Goal: Book appointment/travel/reservation

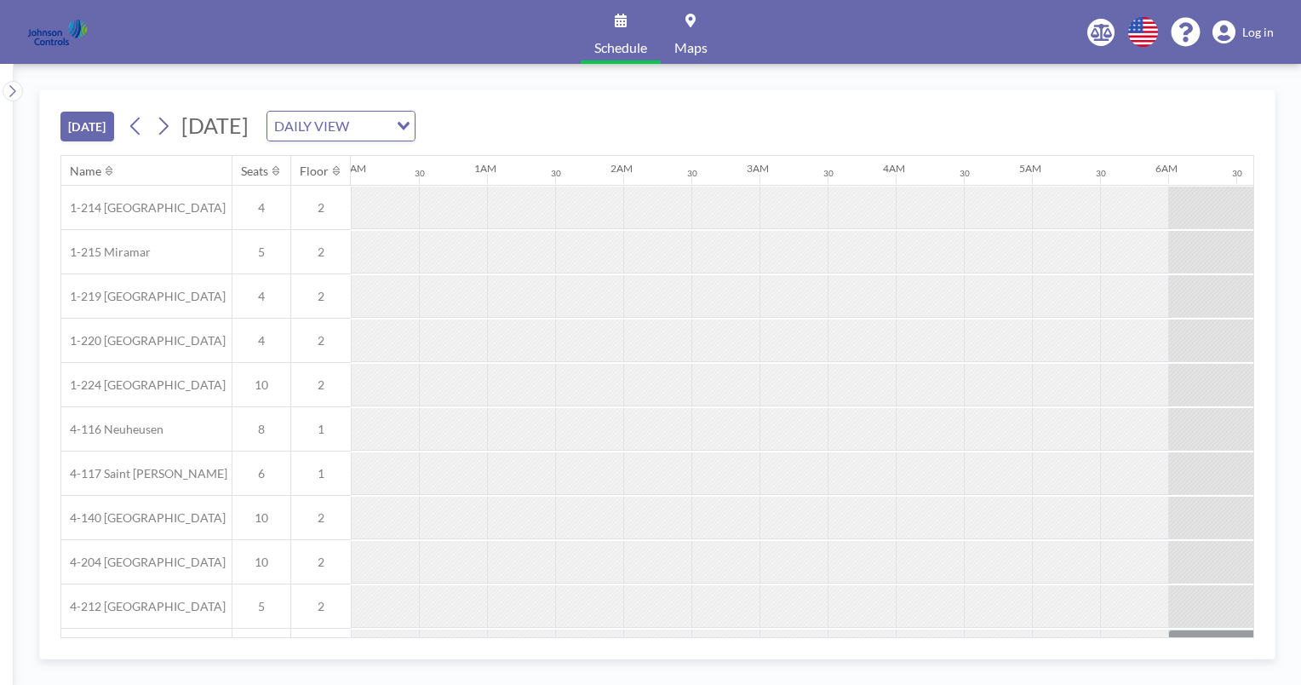
scroll to position [0, 2377]
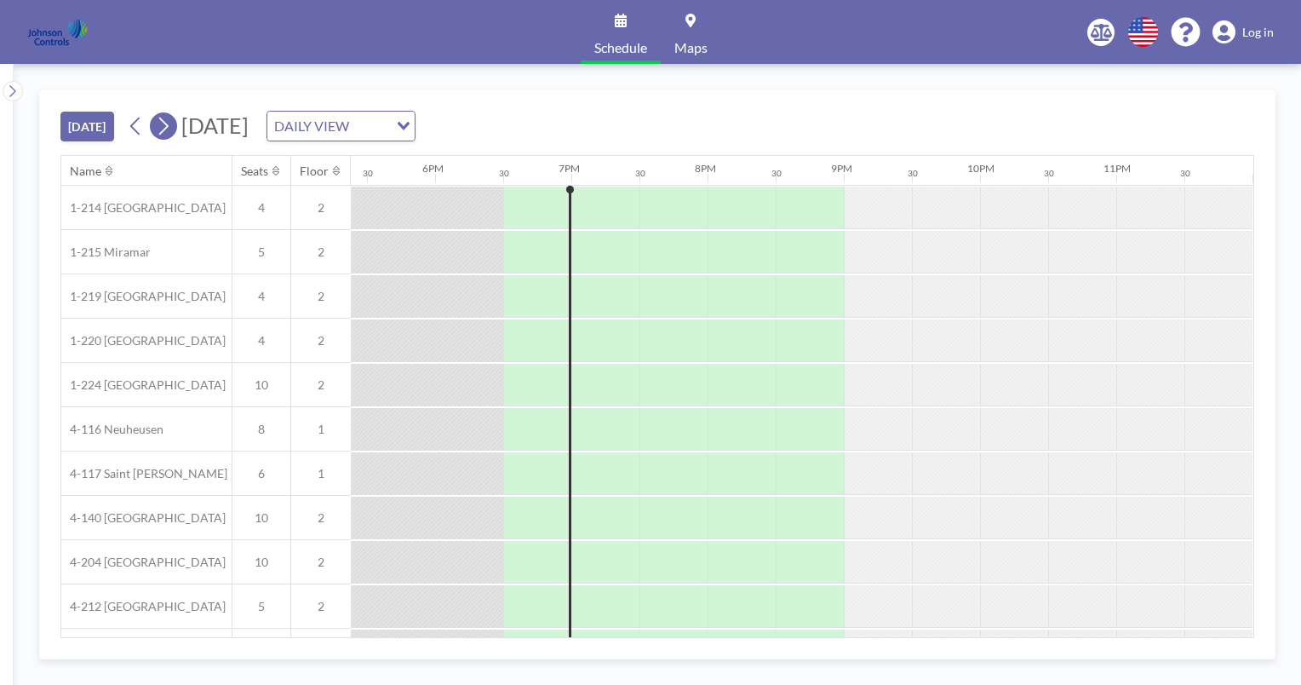
click at [169, 123] on icon at bounding box center [163, 126] width 16 height 26
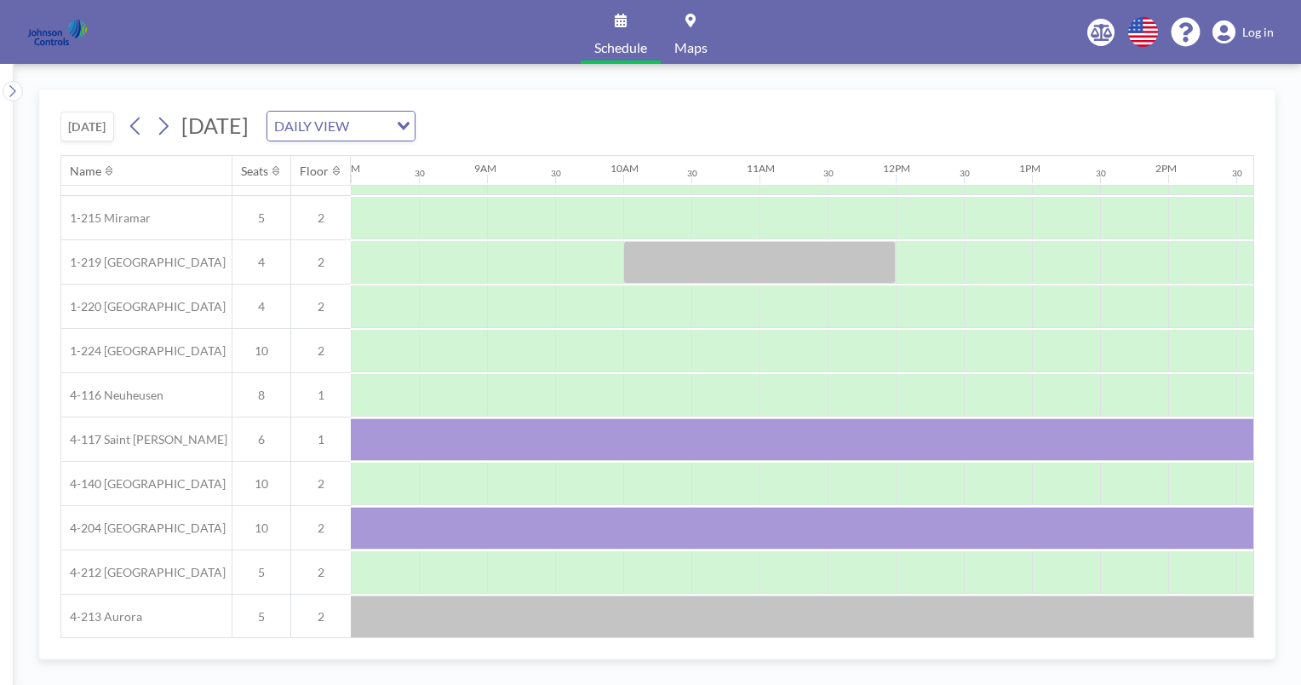
scroll to position [181, 1090]
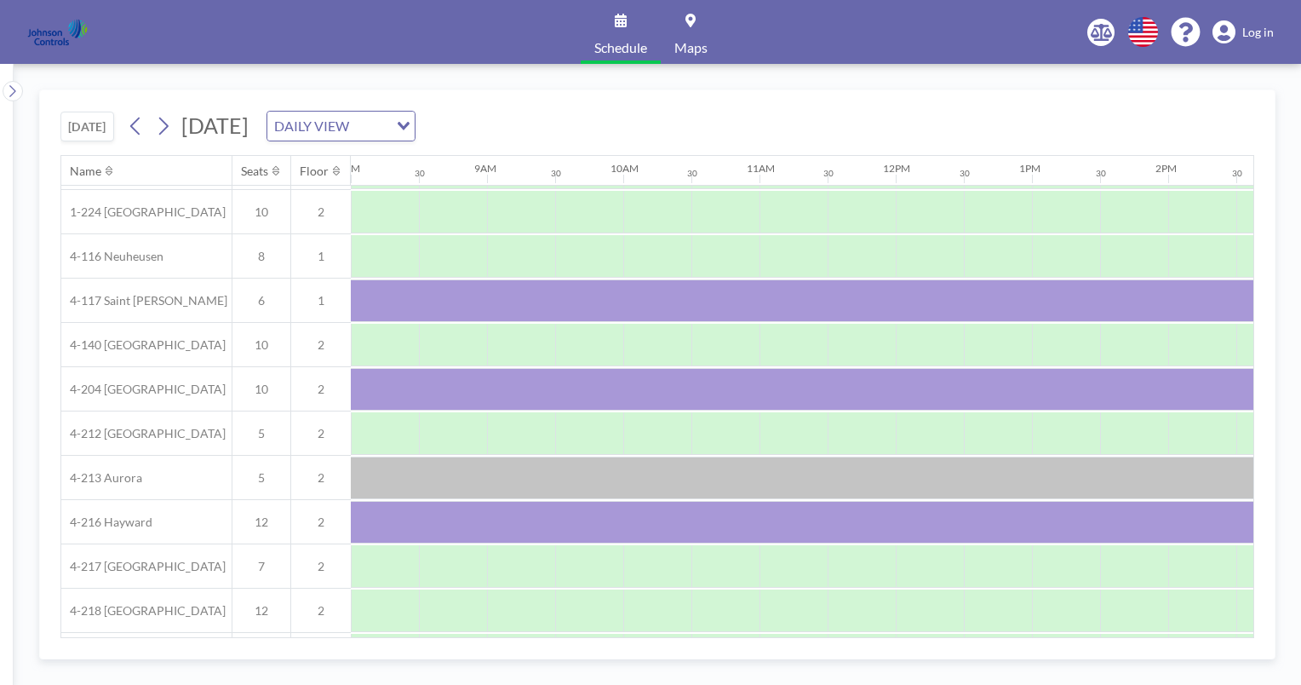
click at [1250, 628] on div "Name Seats Floor 12AM 30 1AM 30 2AM 30 3AM 30 4AM 30 5AM 30 6AM 30 7AM 30 8AM 3…" at bounding box center [751, 330] width 3560 height 694
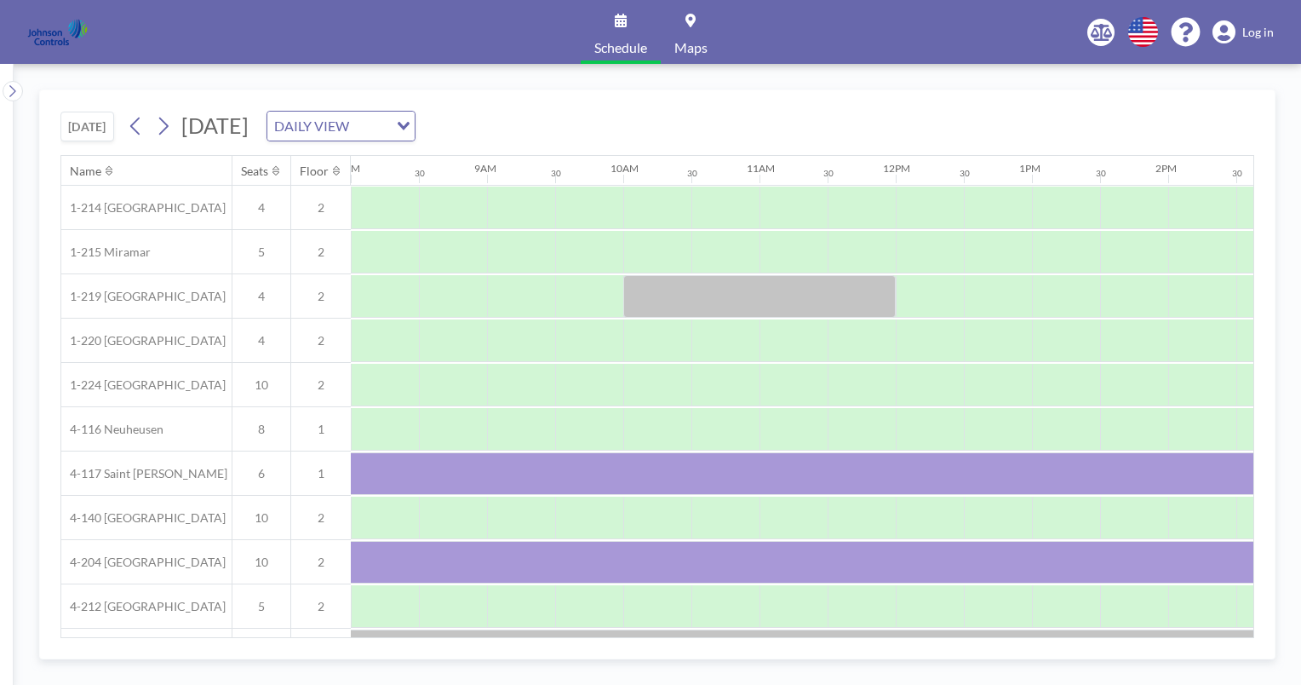
scroll to position [0, 1090]
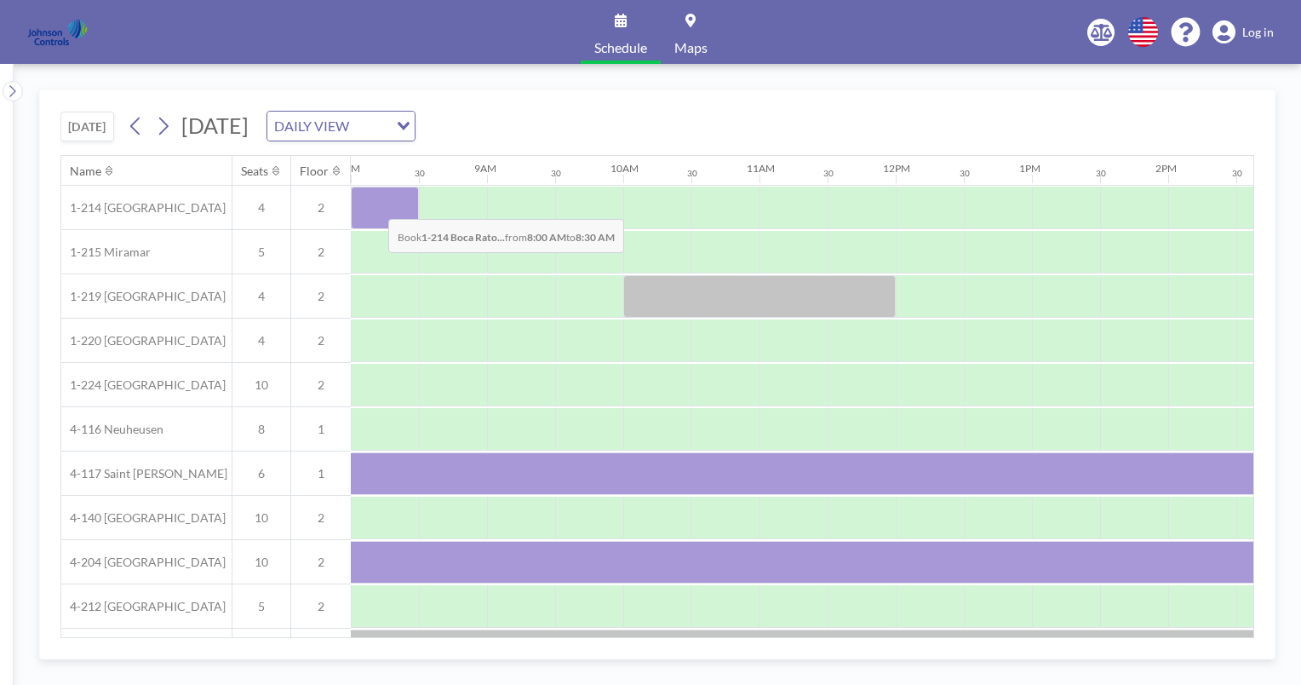
click at [375, 205] on div at bounding box center [385, 208] width 68 height 43
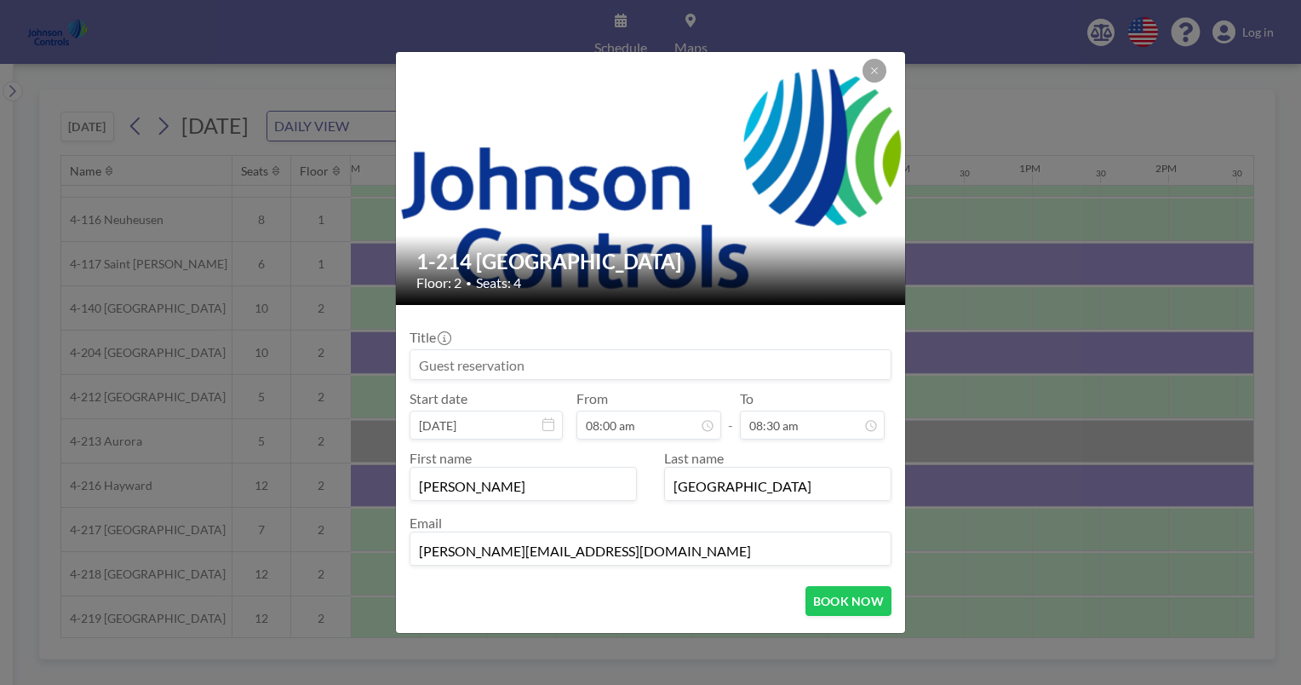
scroll to position [221, 1090]
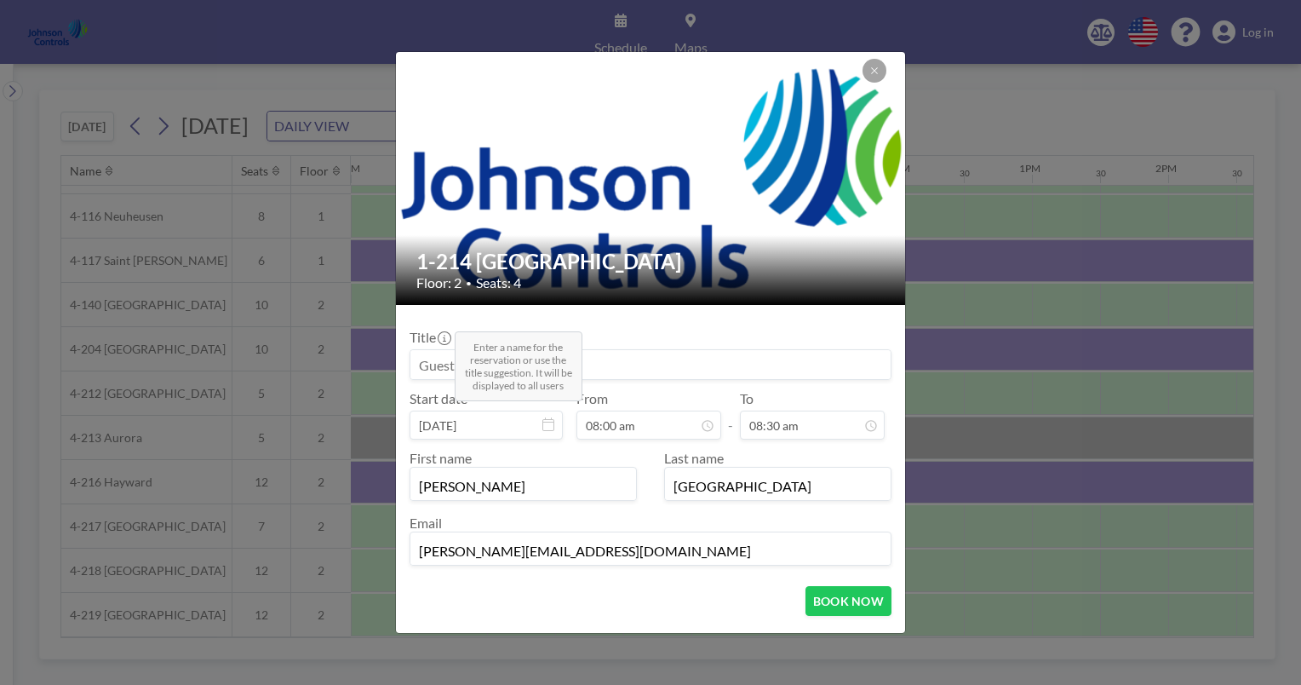
click at [444, 330] on span at bounding box center [445, 337] width 14 height 16
click at [421, 370] on input at bounding box center [651, 364] width 480 height 29
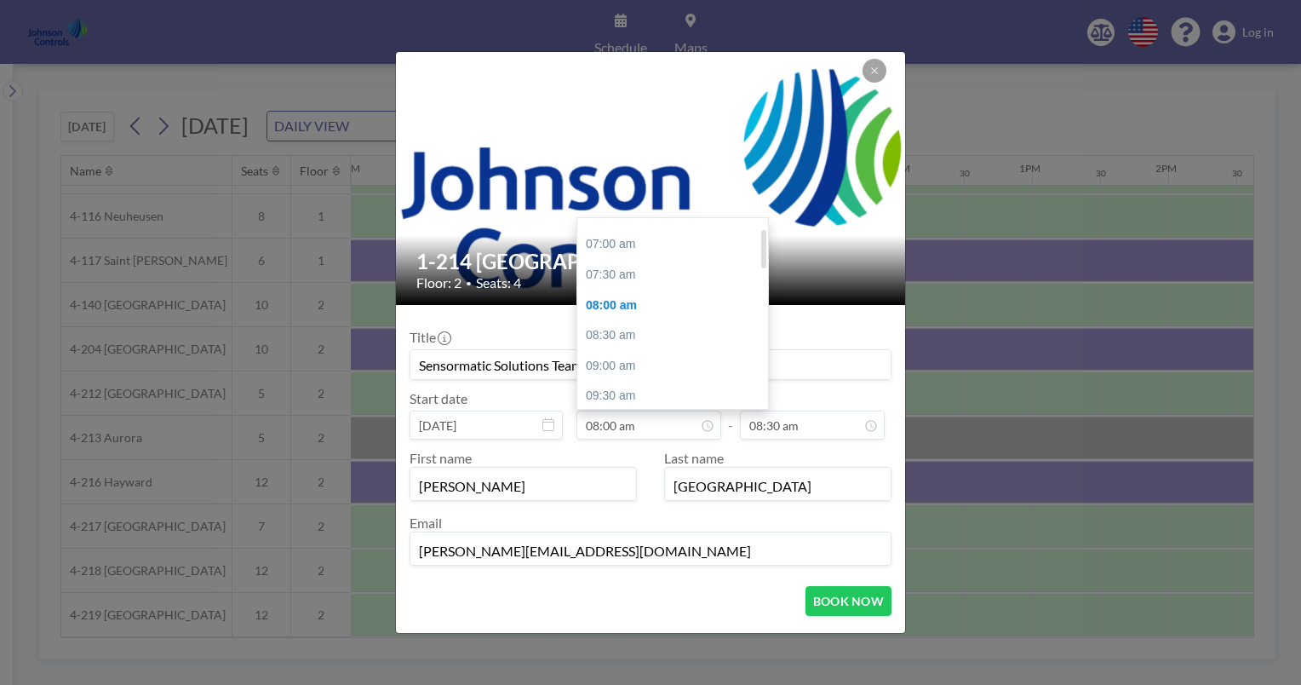
scroll to position [44, 0]
type input "Sensormatic Solutions Team"
click at [613, 250] on div "07:00 am" at bounding box center [676, 249] width 199 height 31
type input "07:00 am"
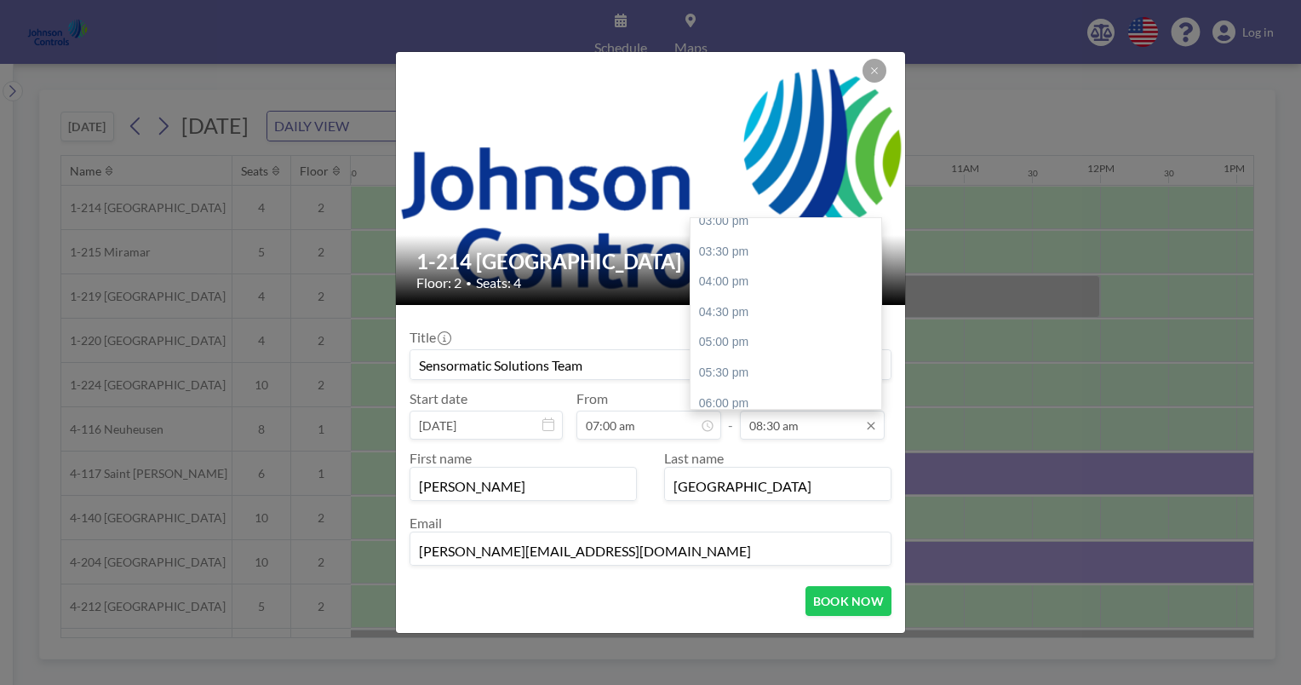
scroll to position [555, 0]
drag, startPoint x: 732, startPoint y: 402, endPoint x: 705, endPoint y: 405, distance: 26.5
click at [705, 405] on div "06:00 pm" at bounding box center [790, 406] width 199 height 31
type input "06:00 pm"
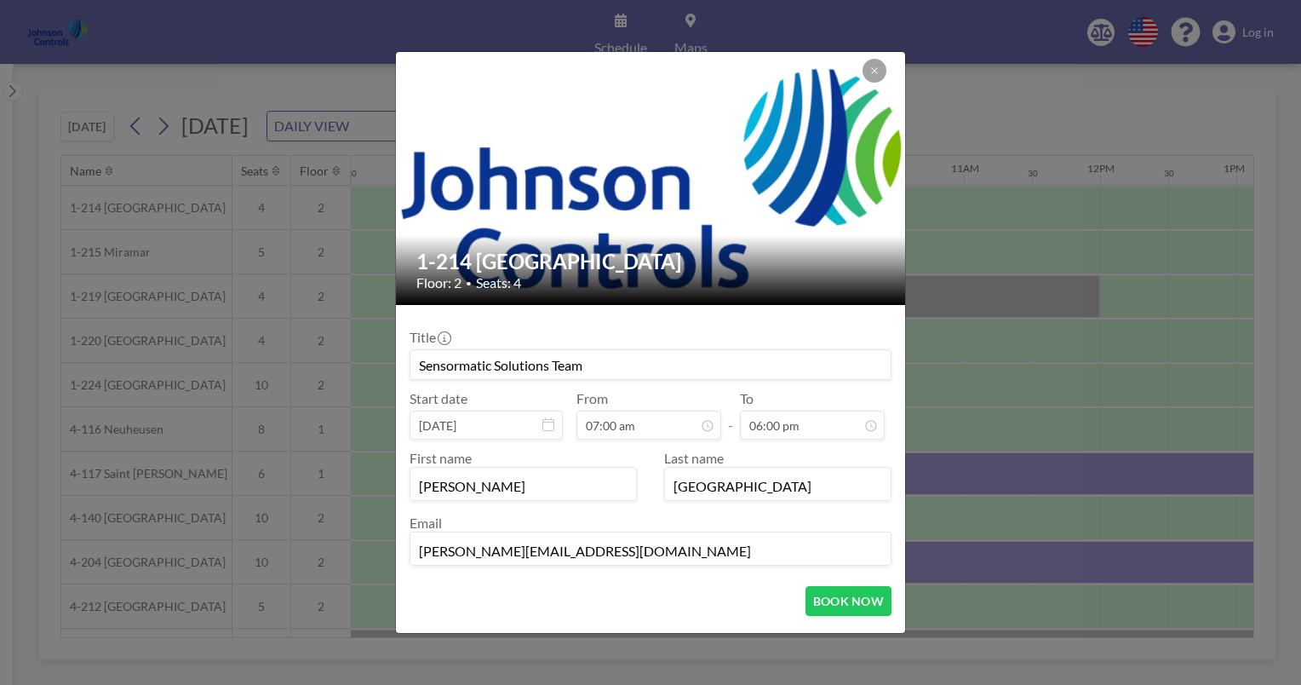
scroll to position [60, 0]
click at [554, 371] on input "Sensormatic Solutions Team" at bounding box center [651, 364] width 480 height 29
click at [595, 368] on input "Sensormatic Solutions Team" at bounding box center [651, 364] width 480 height 29
click at [824, 602] on button "BOOK NOW" at bounding box center [849, 601] width 86 height 30
type input "Sensormatic Solutions Team"
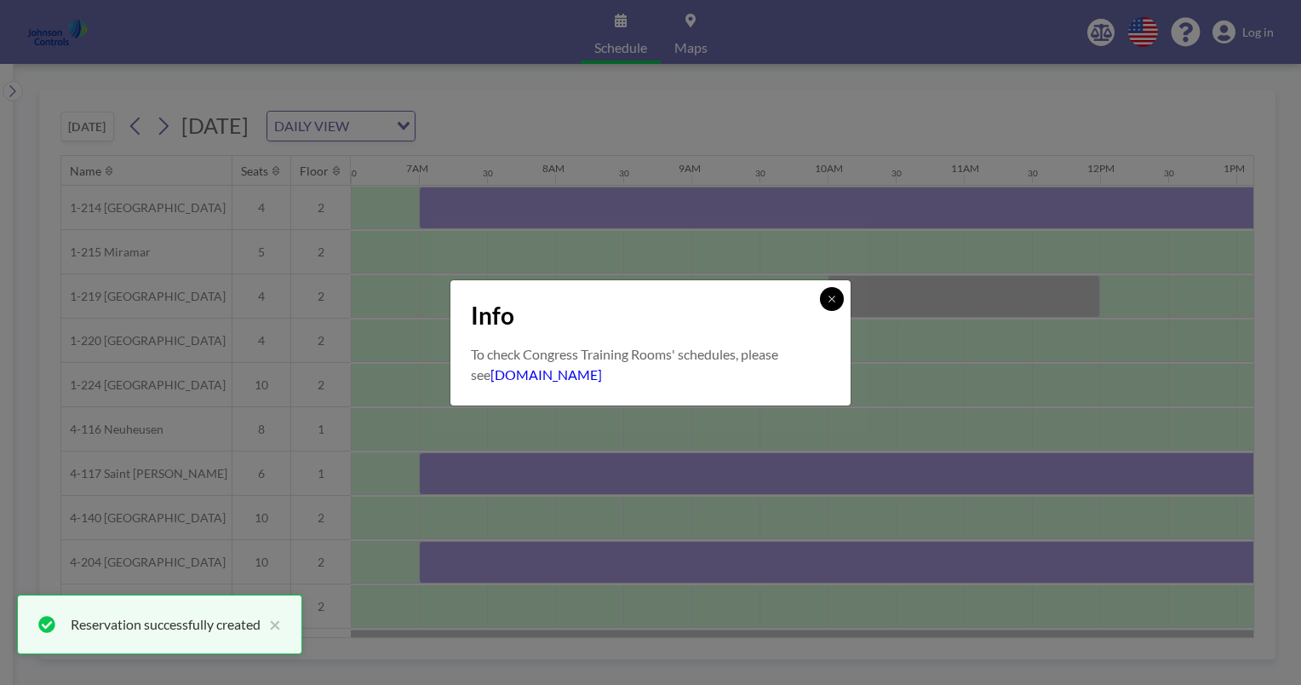
click at [835, 302] on icon at bounding box center [832, 299] width 10 height 10
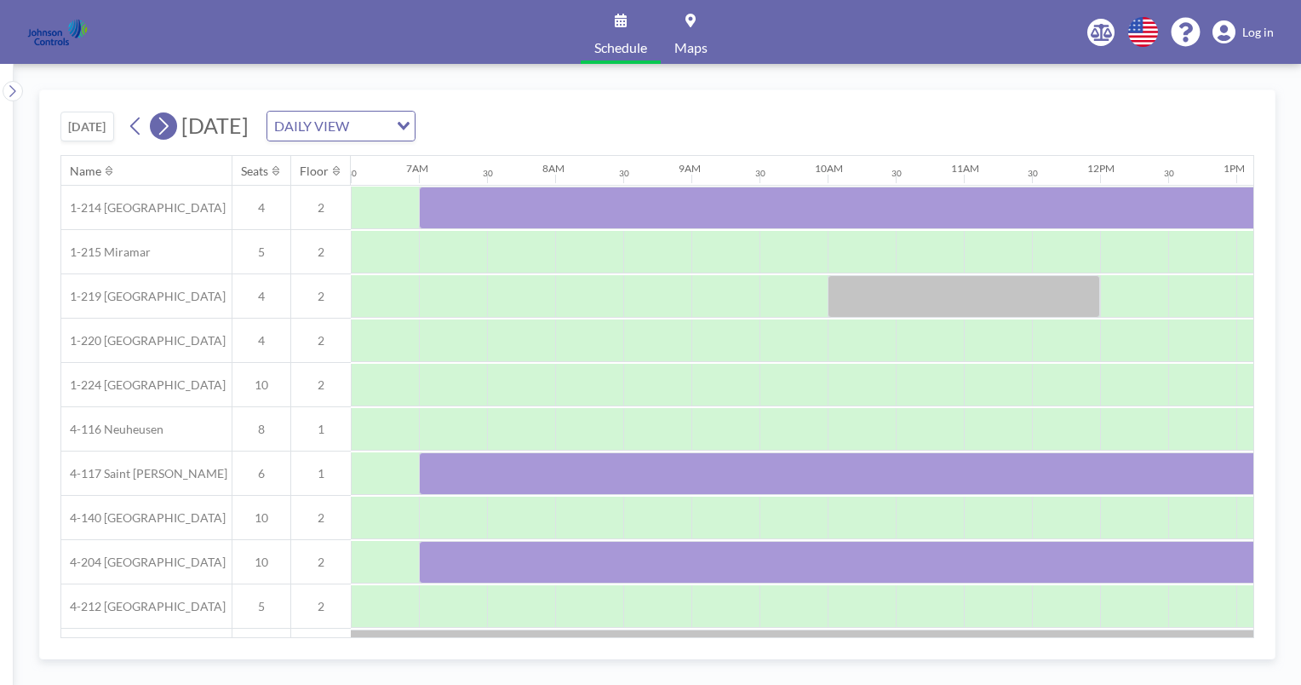
click at [166, 127] on icon at bounding box center [163, 126] width 16 height 26
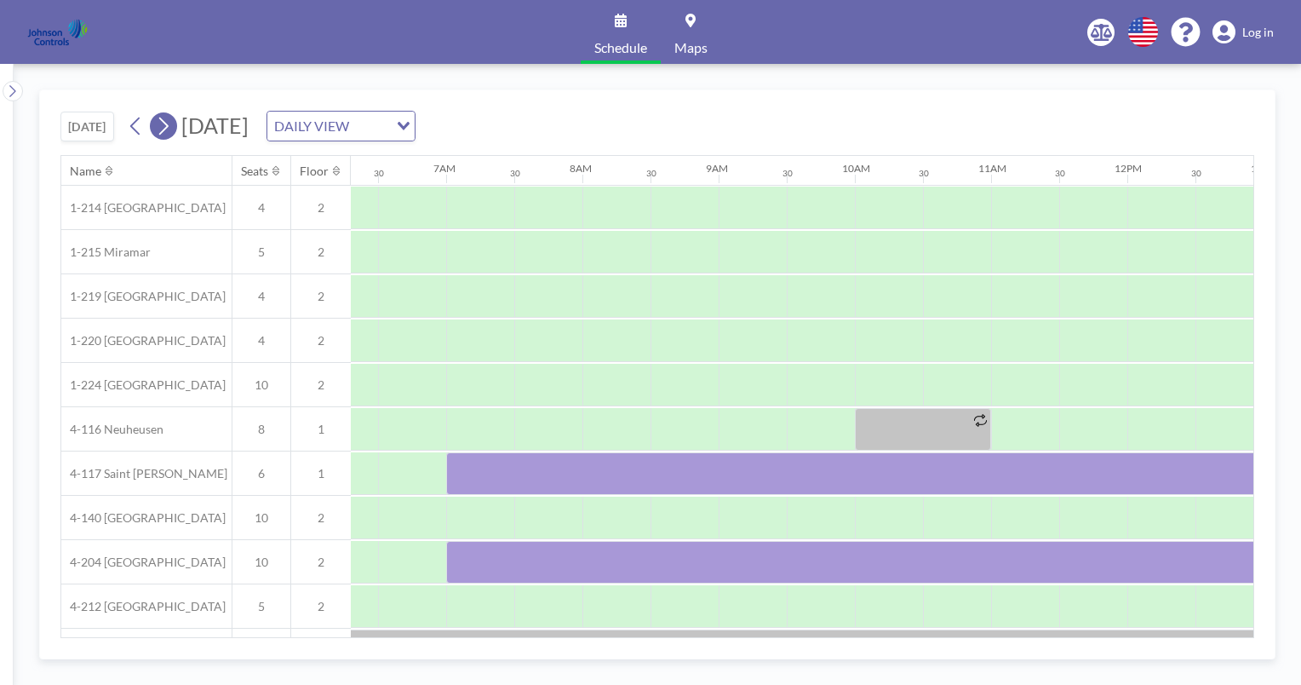
scroll to position [0, 1022]
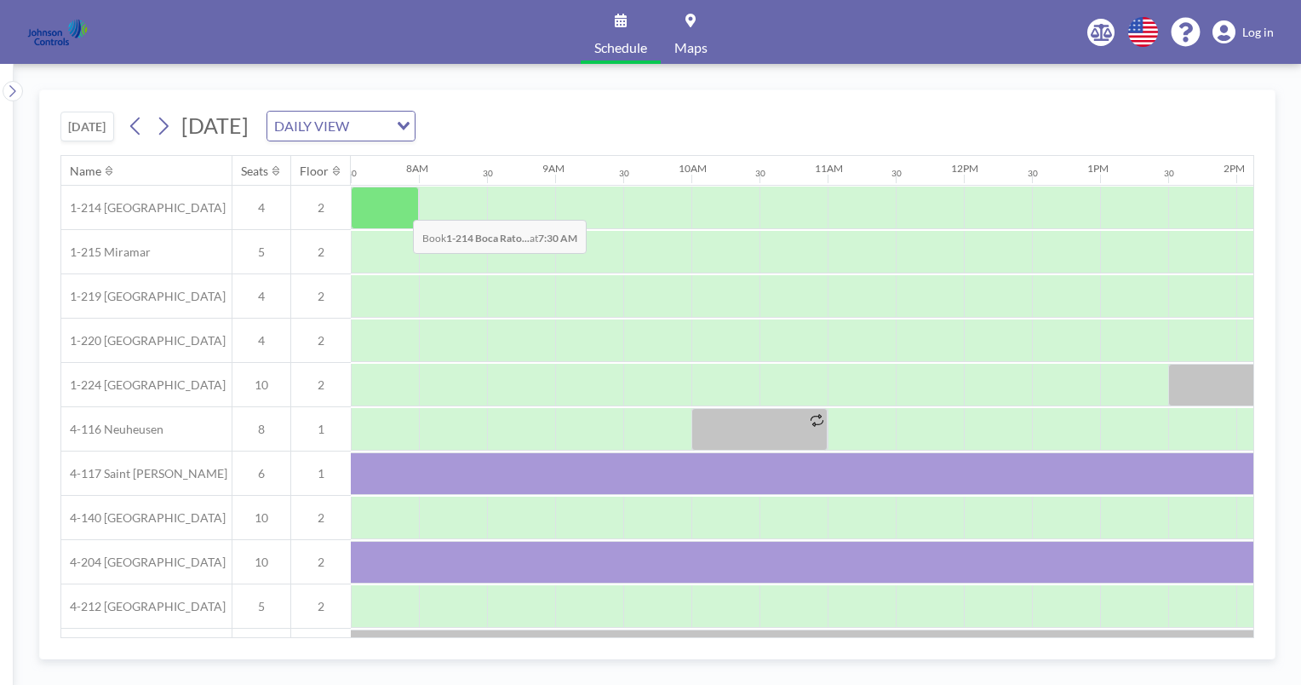
click at [399, 206] on div at bounding box center [385, 208] width 68 height 43
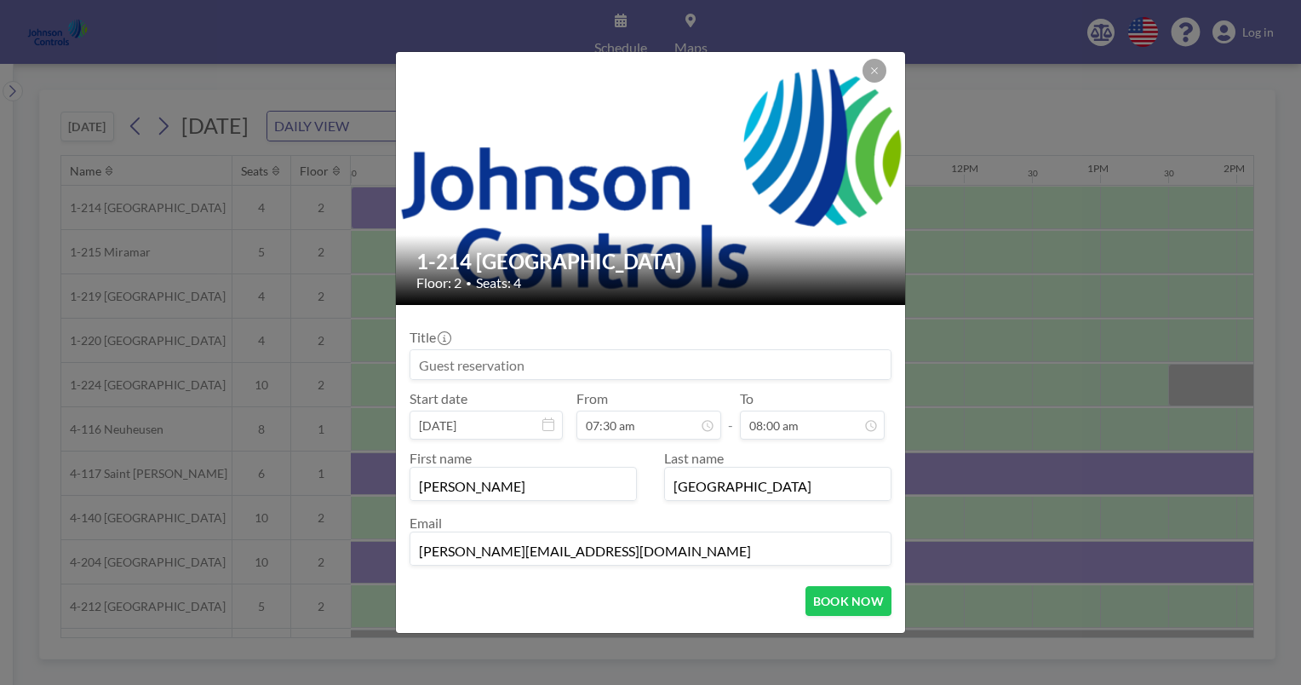
click at [399, 206] on img at bounding box center [651, 178] width 511 height 287
click at [416, 368] on input at bounding box center [651, 364] width 480 height 29
type input "s"
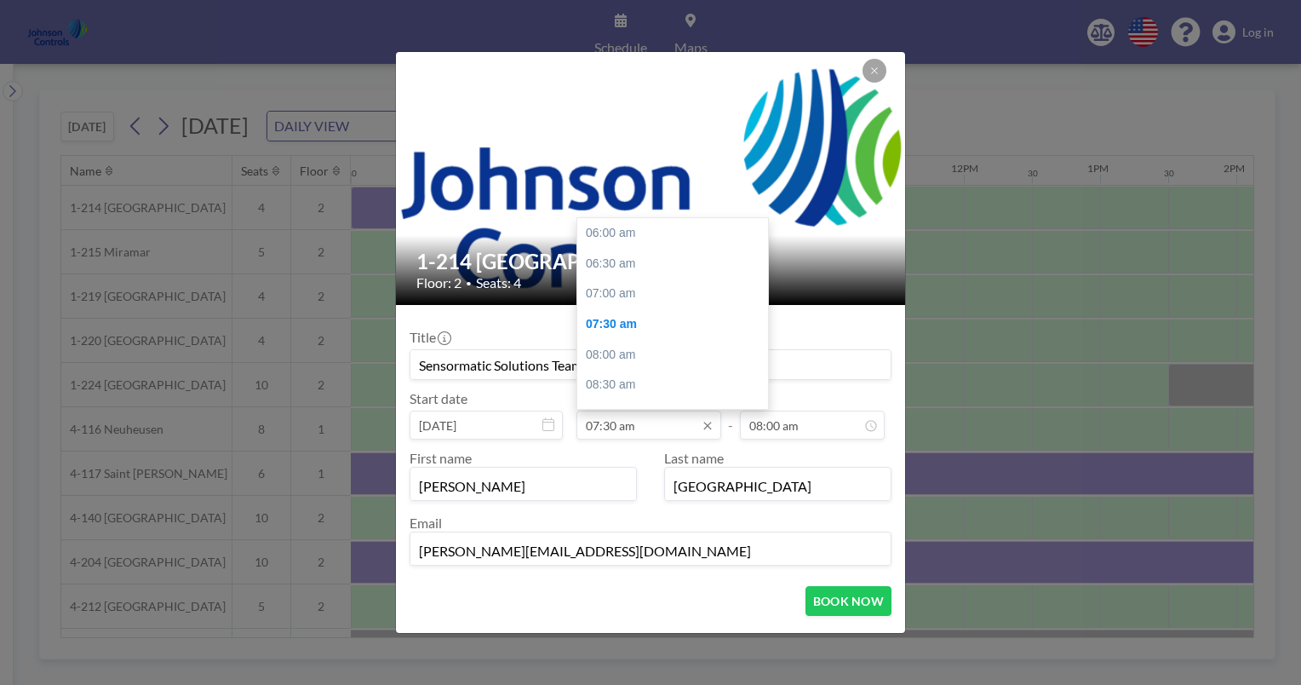
scroll to position [91, 0]
type input "Sensormatic Solutions Team"
drag, startPoint x: 606, startPoint y: 430, endPoint x: 579, endPoint y: 511, distance: 85.4
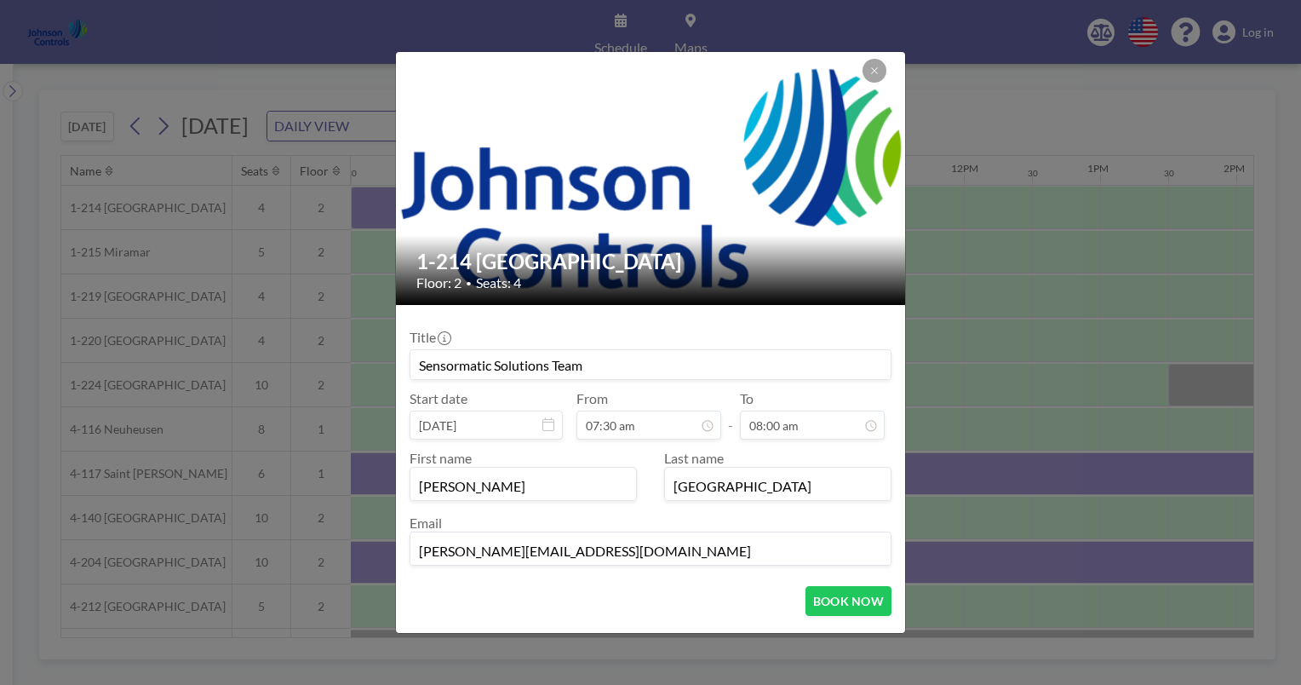
drag, startPoint x: 579, startPoint y: 511, endPoint x: 630, endPoint y: 555, distance: 67.6
click at [630, 555] on input "[PERSON_NAME][EMAIL_ADDRESS][DOMAIN_NAME]" at bounding box center [651, 550] width 480 height 29
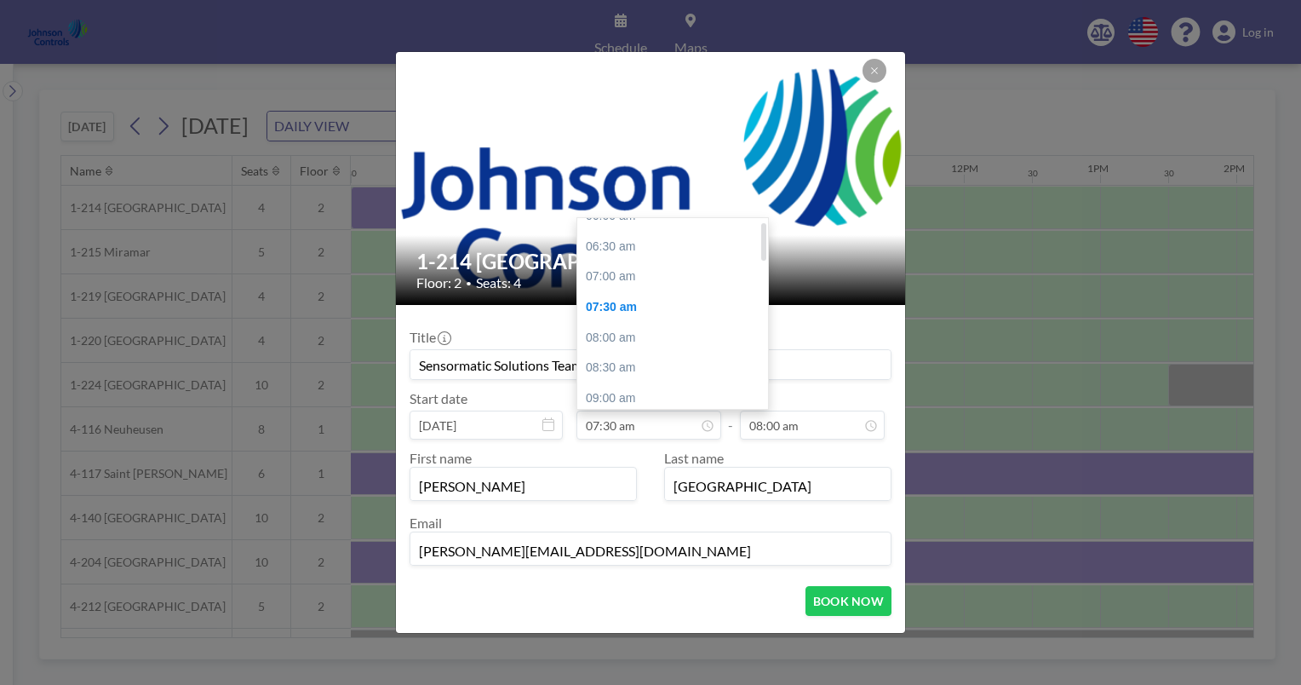
scroll to position [14, 0]
click at [610, 273] on div "07:00 am" at bounding box center [676, 280] width 199 height 31
type input "07:00 am"
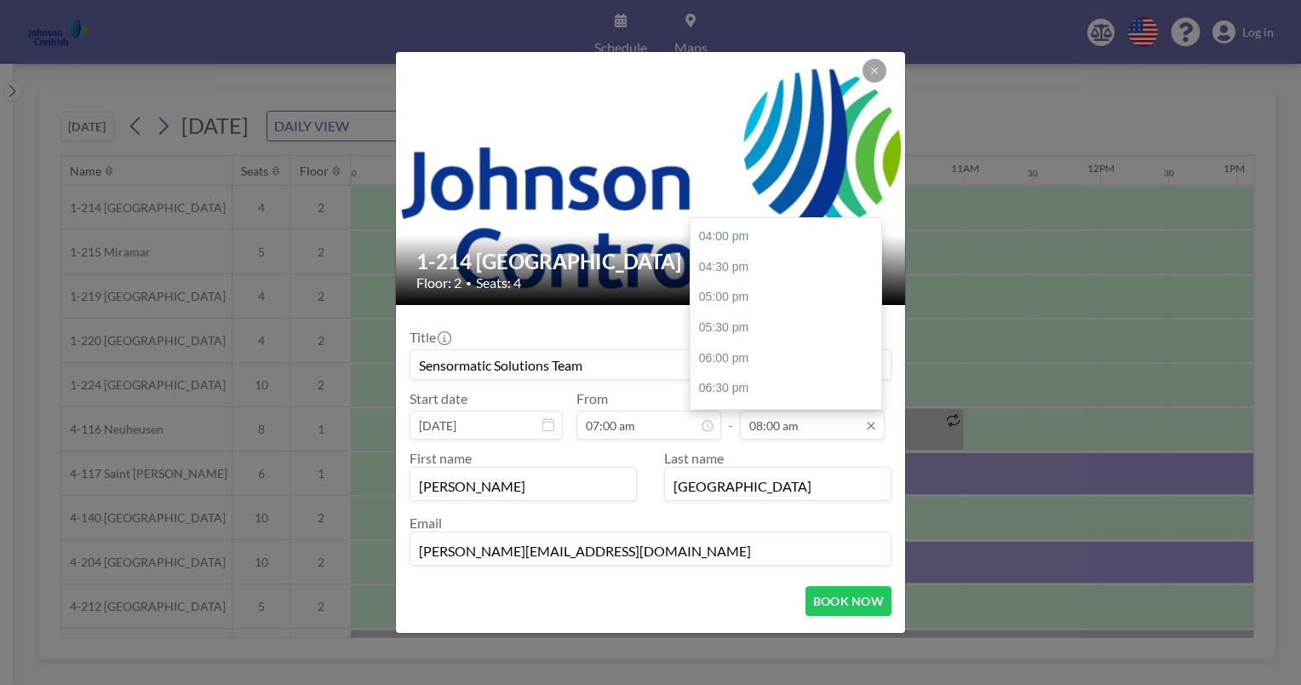
scroll to position [605, 0]
click at [727, 354] on div "06:00 pm" at bounding box center [790, 357] width 199 height 31
type input "06:00 pm"
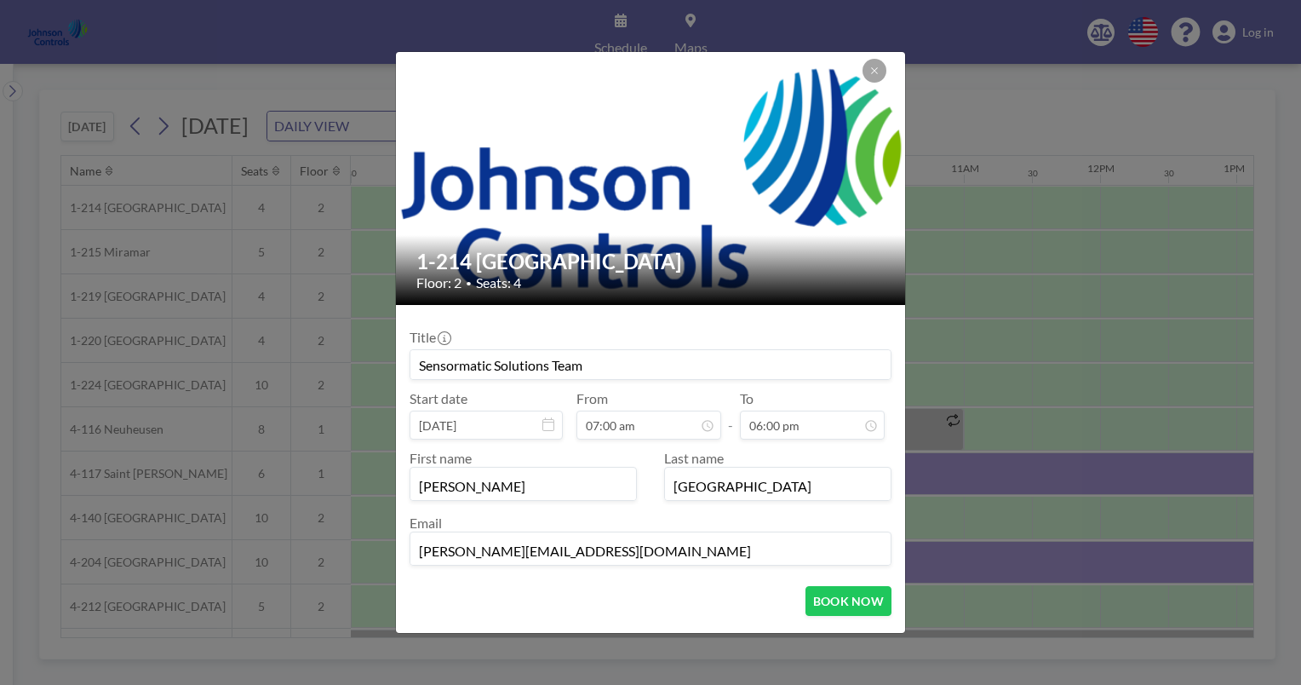
scroll to position [727, 0]
click at [828, 597] on button "BOOK NOW" at bounding box center [849, 601] width 86 height 30
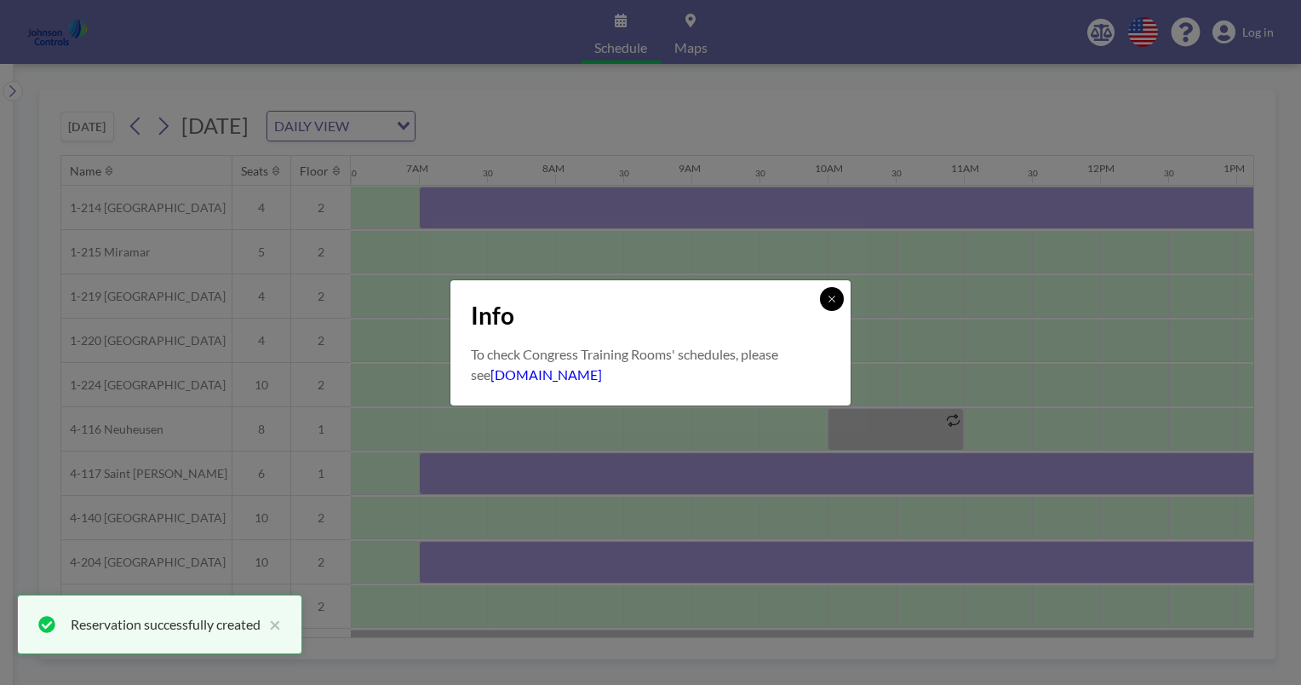
click at [835, 303] on button at bounding box center [832, 299] width 24 height 24
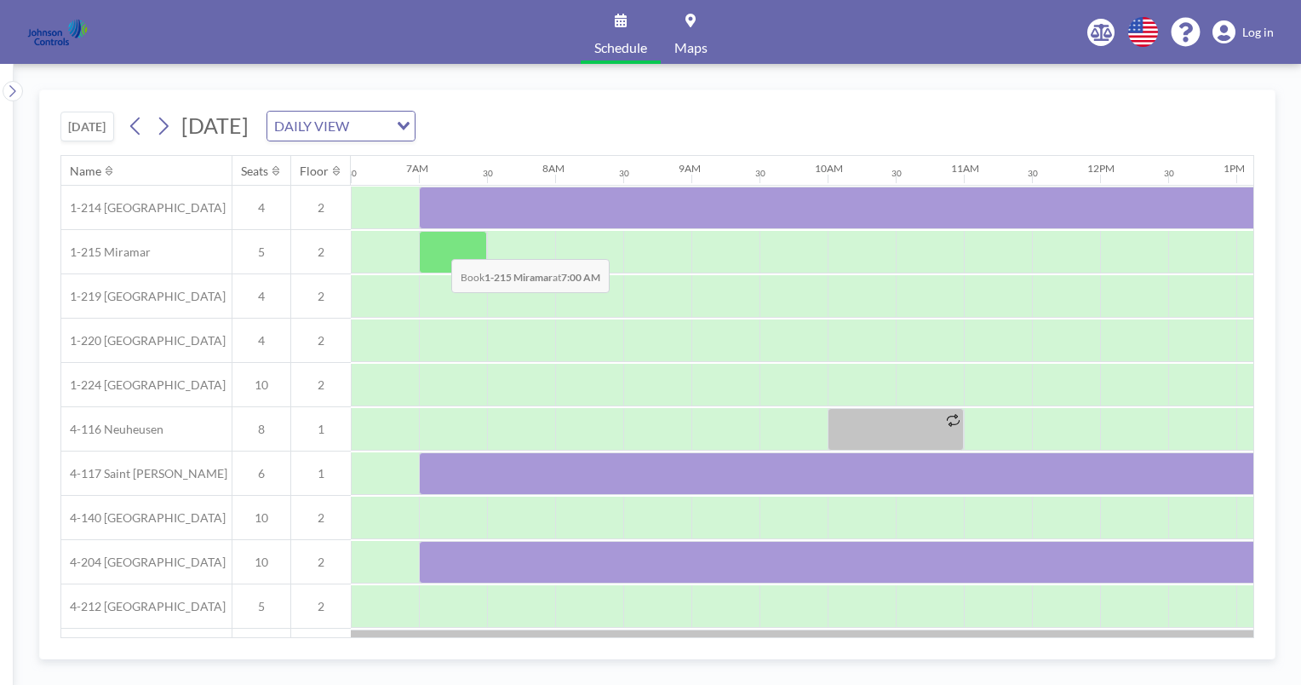
click at [438, 245] on div at bounding box center [453, 252] width 68 height 43
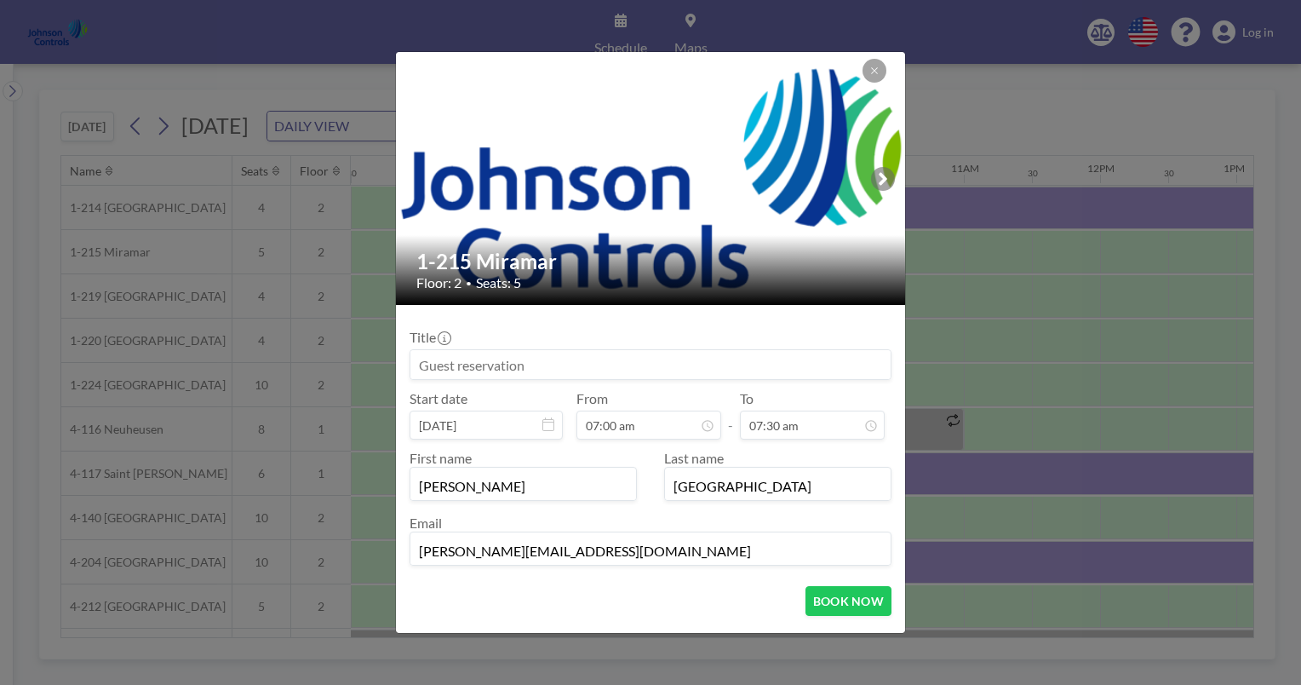
click at [418, 365] on input at bounding box center [651, 364] width 480 height 29
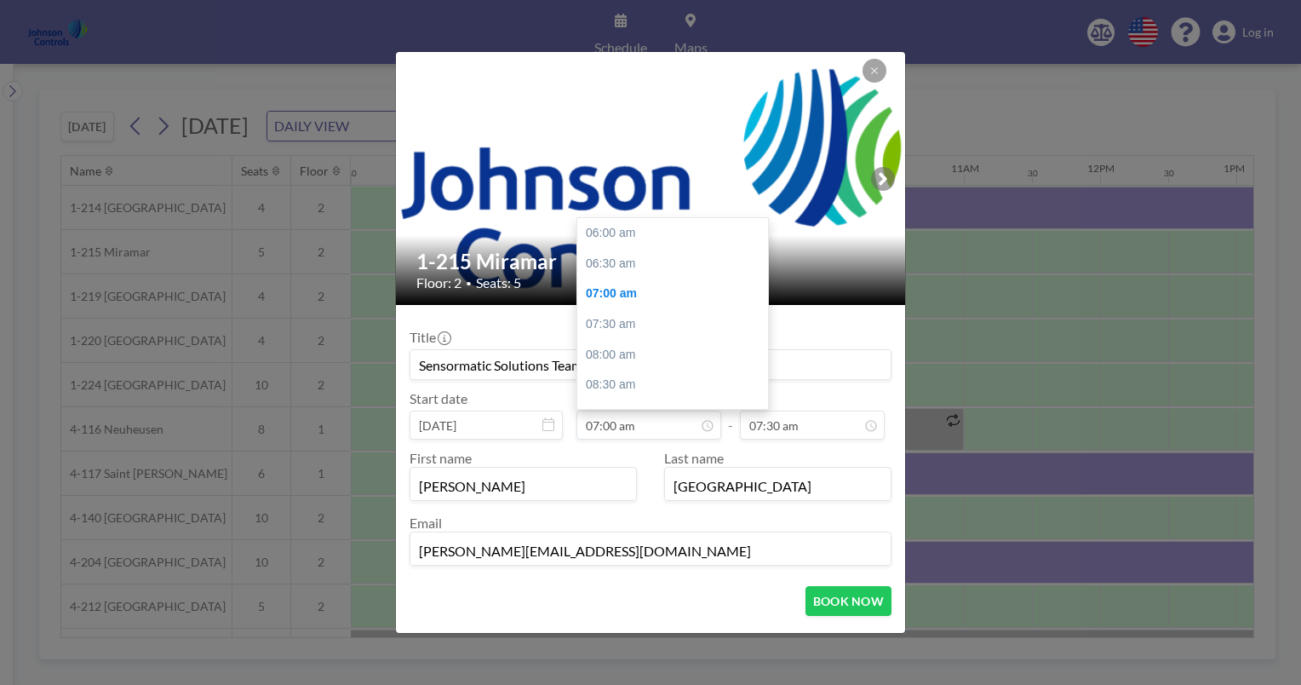
scroll to position [60, 0]
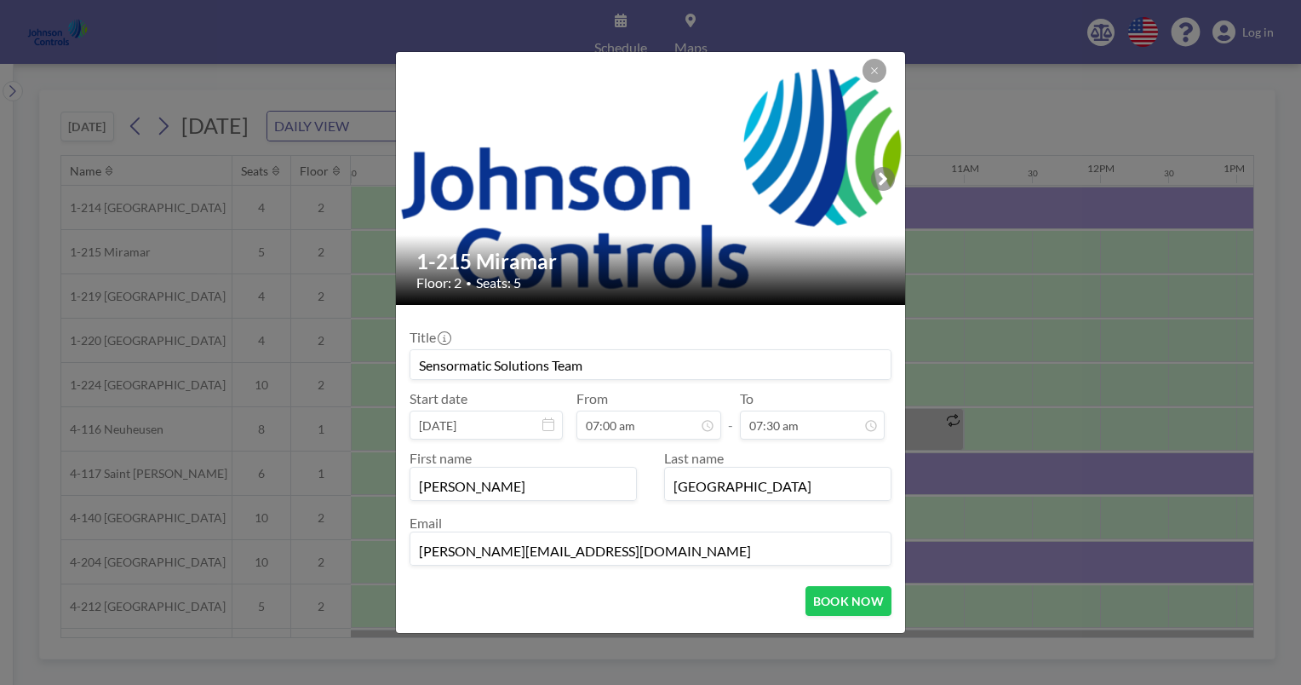
click at [599, 366] on input "Sensormatic Solutions Team" at bounding box center [651, 364] width 480 height 29
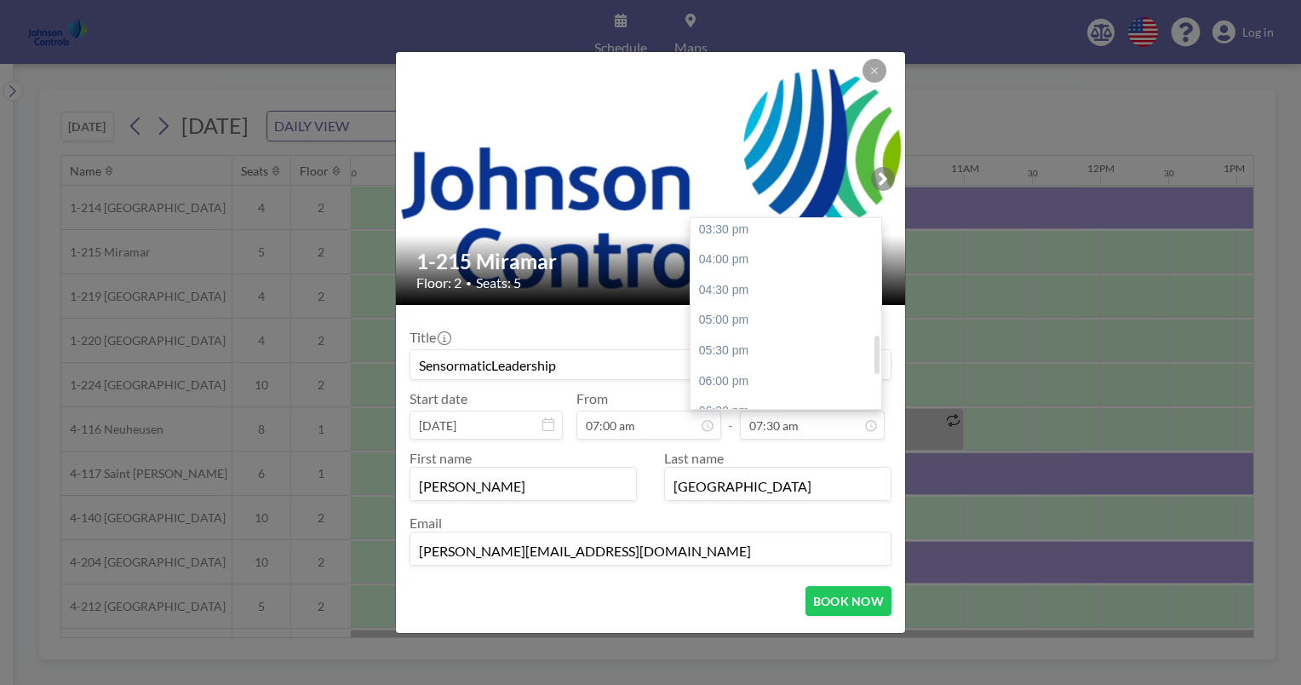
scroll to position [579, 0]
type input "SensormaticLeadership"
click at [733, 378] on div "06:00 pm" at bounding box center [790, 382] width 199 height 31
type input "06:00 pm"
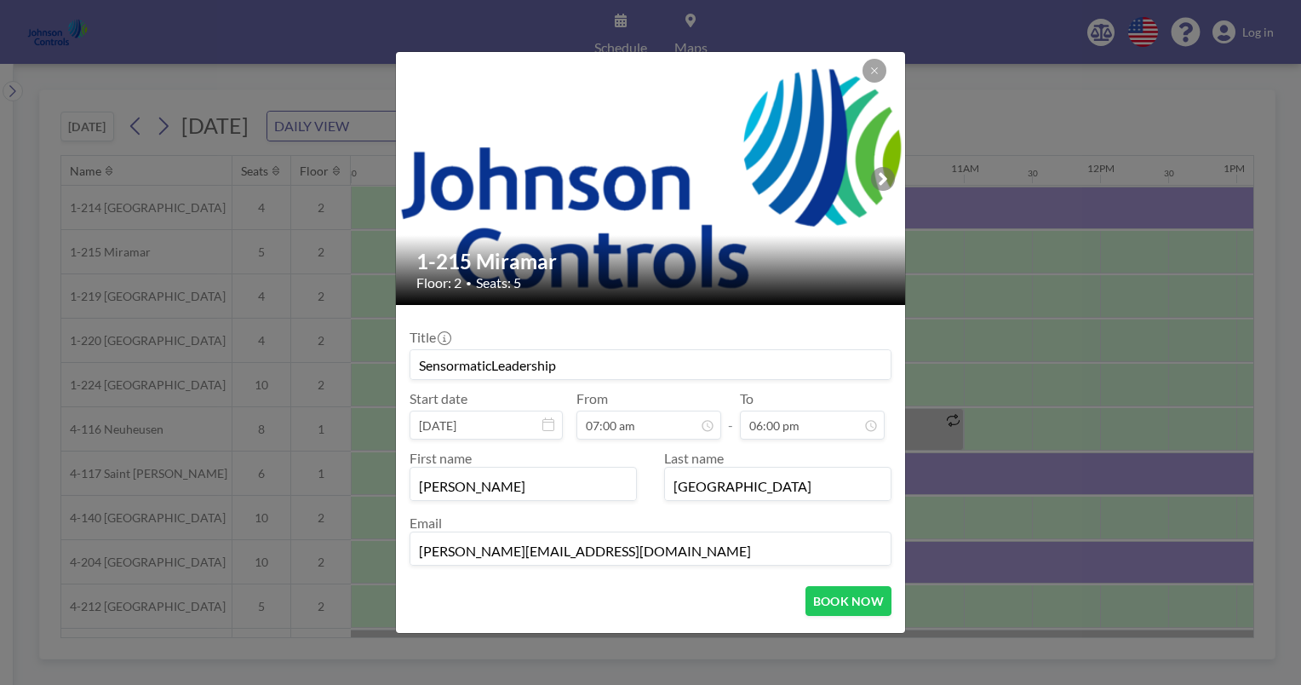
click at [494, 367] on input "SensormaticLeadership" at bounding box center [651, 364] width 480 height 29
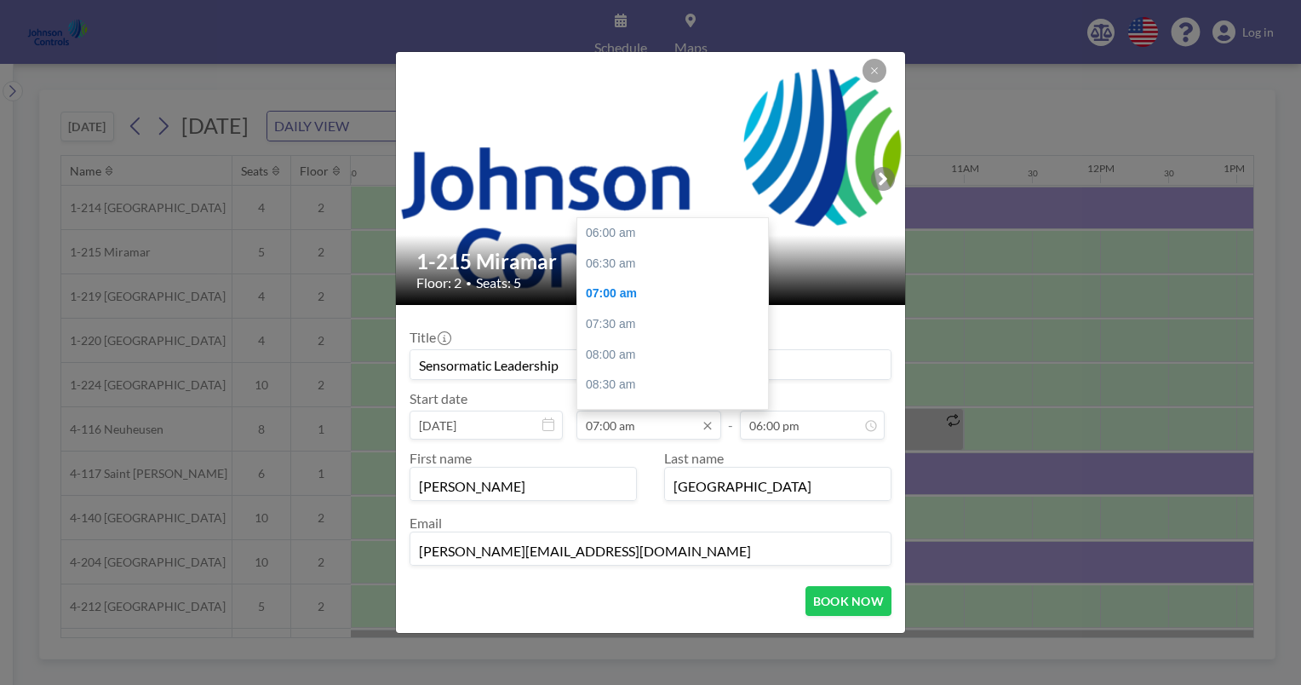
scroll to position [60, 0]
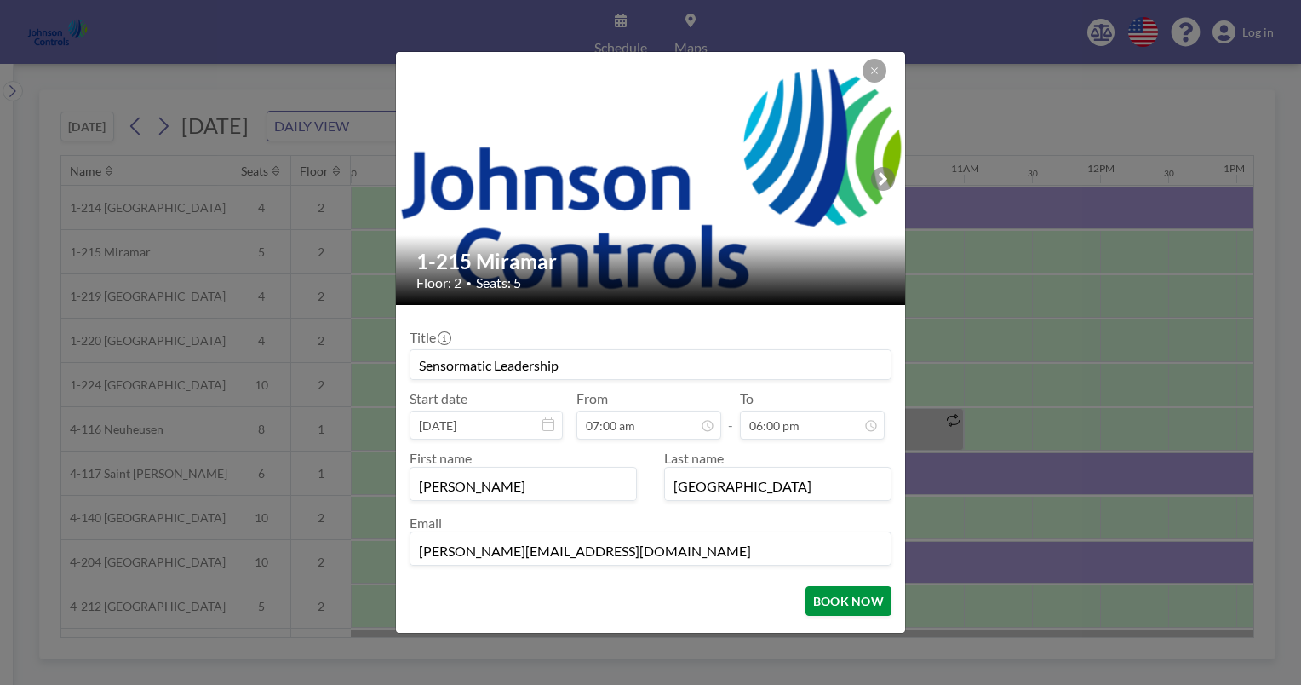
type input "Sensormatic Leadership"
click at [840, 602] on button "BOOK NOW" at bounding box center [849, 601] width 86 height 30
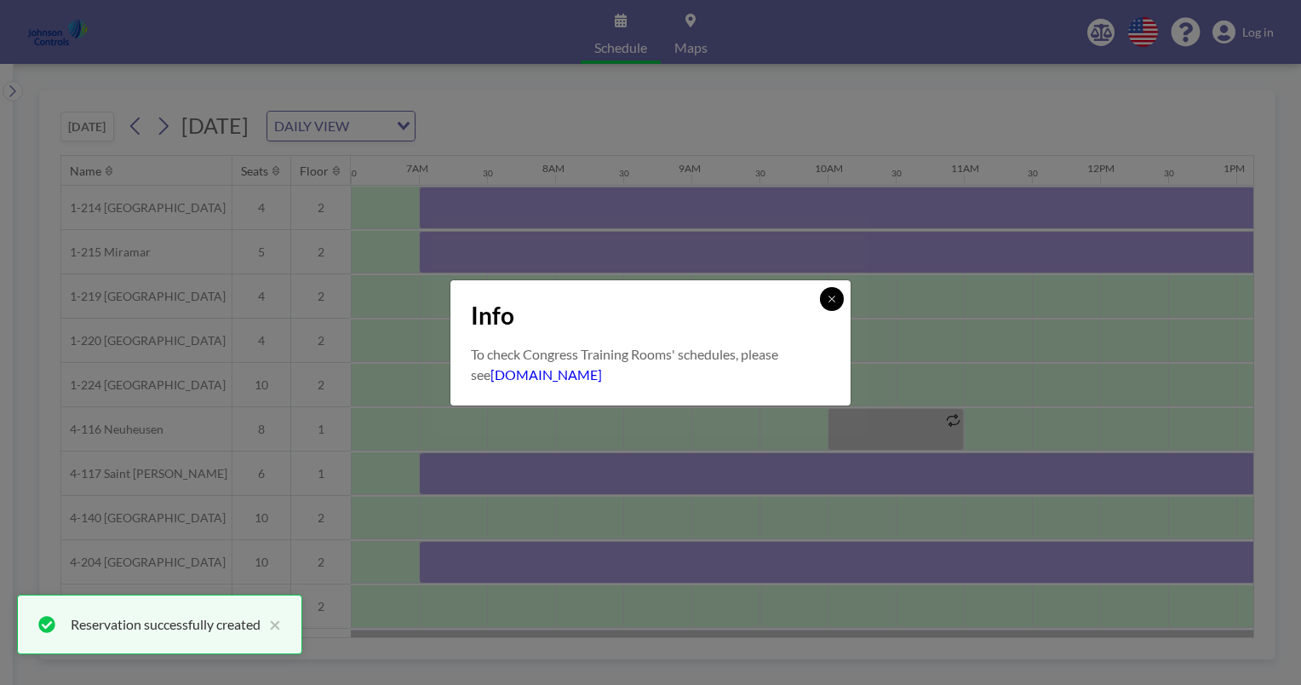
click at [835, 296] on icon at bounding box center [832, 299] width 10 height 10
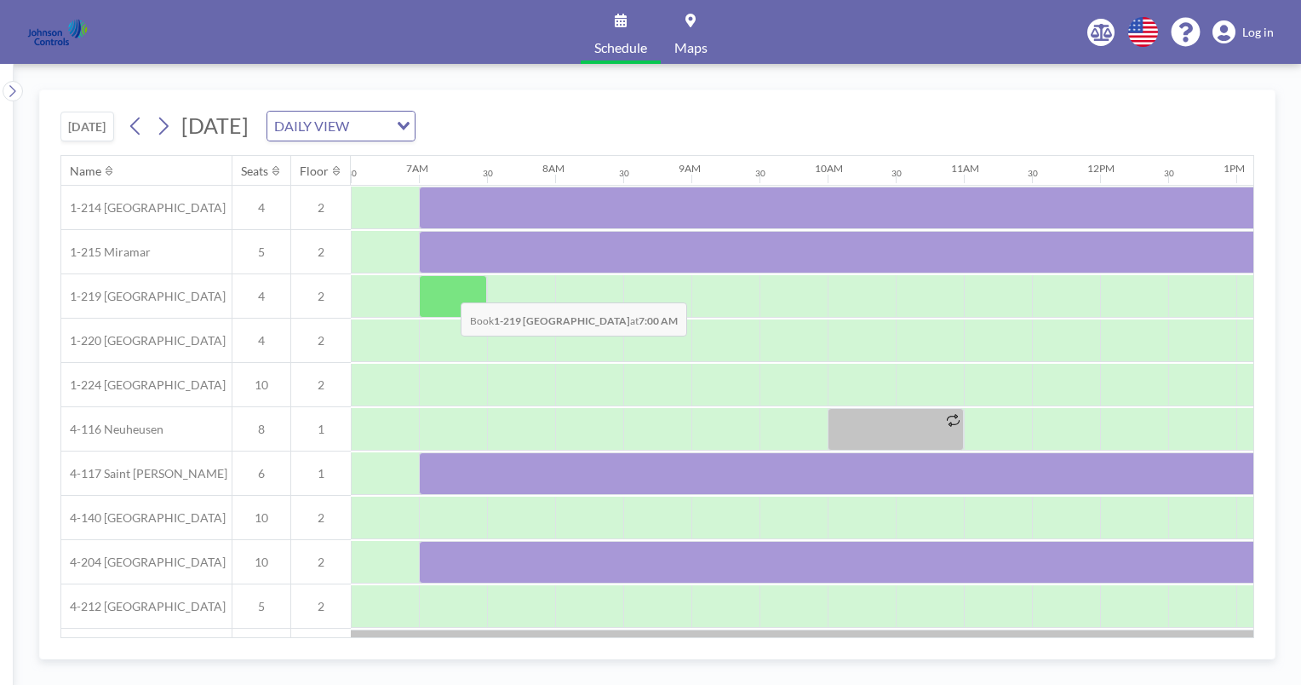
click at [447, 289] on div at bounding box center [453, 296] width 68 height 43
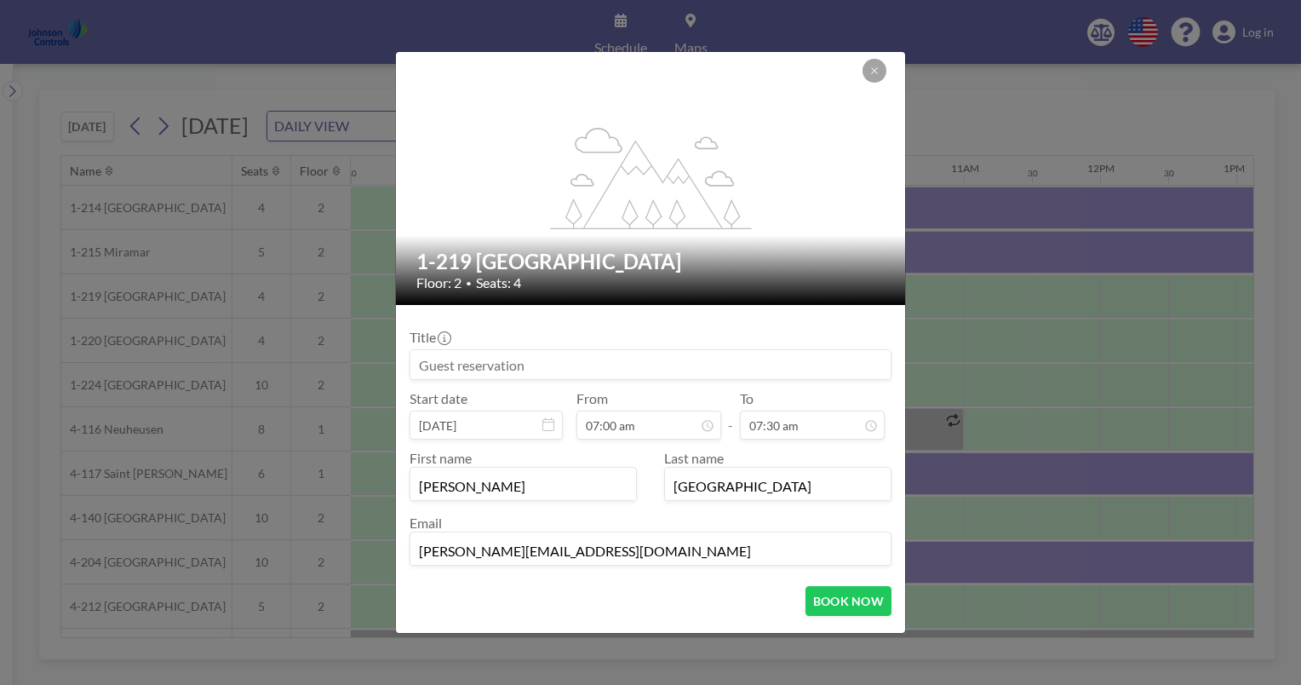
click at [419, 362] on input at bounding box center [651, 364] width 480 height 29
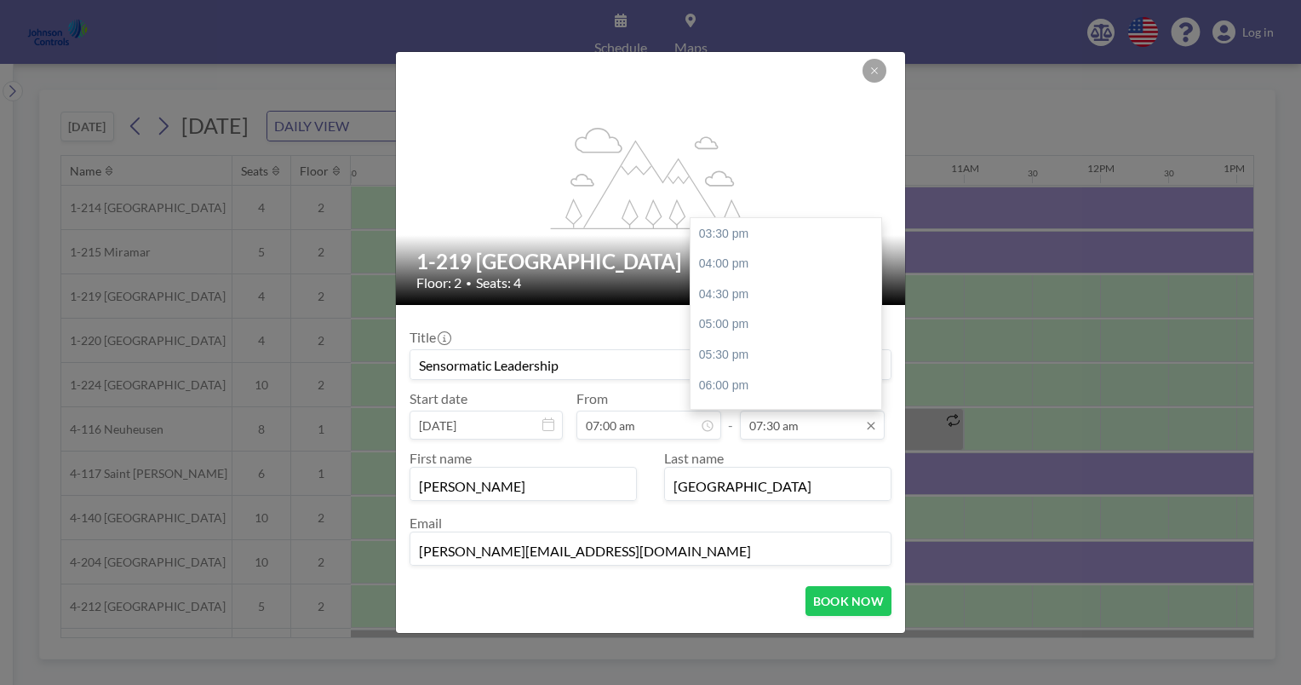
scroll to position [587, 0]
type input "Sensormatic Leadership"
click at [725, 371] on div "06:00 pm" at bounding box center [790, 374] width 199 height 31
type input "06:00 pm"
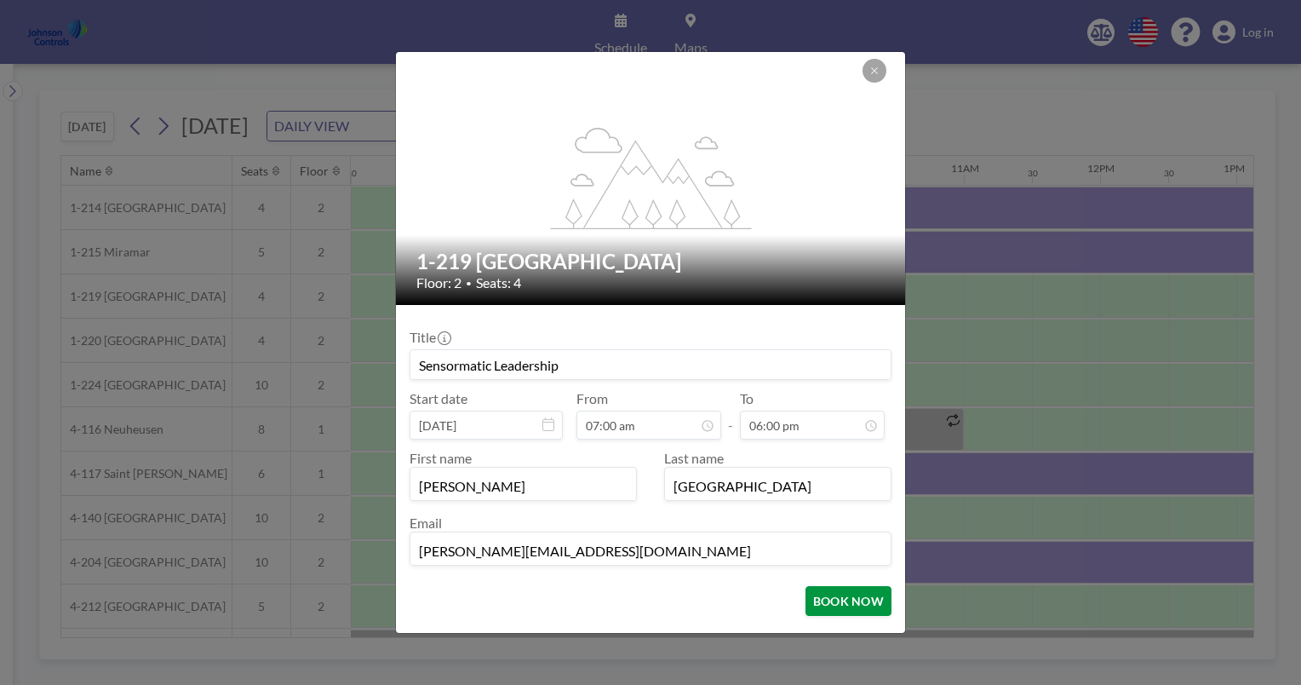
click at [847, 600] on button "BOOK NOW" at bounding box center [849, 601] width 86 height 30
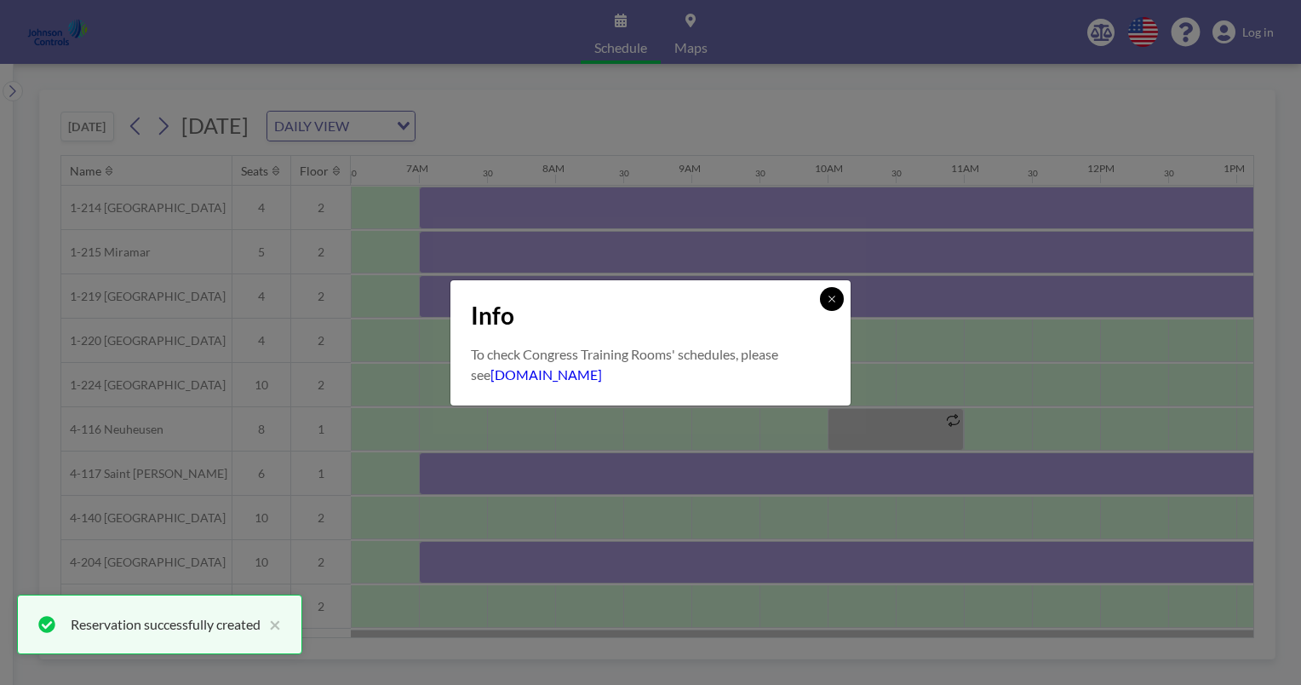
click at [831, 299] on icon at bounding box center [832, 299] width 6 height 6
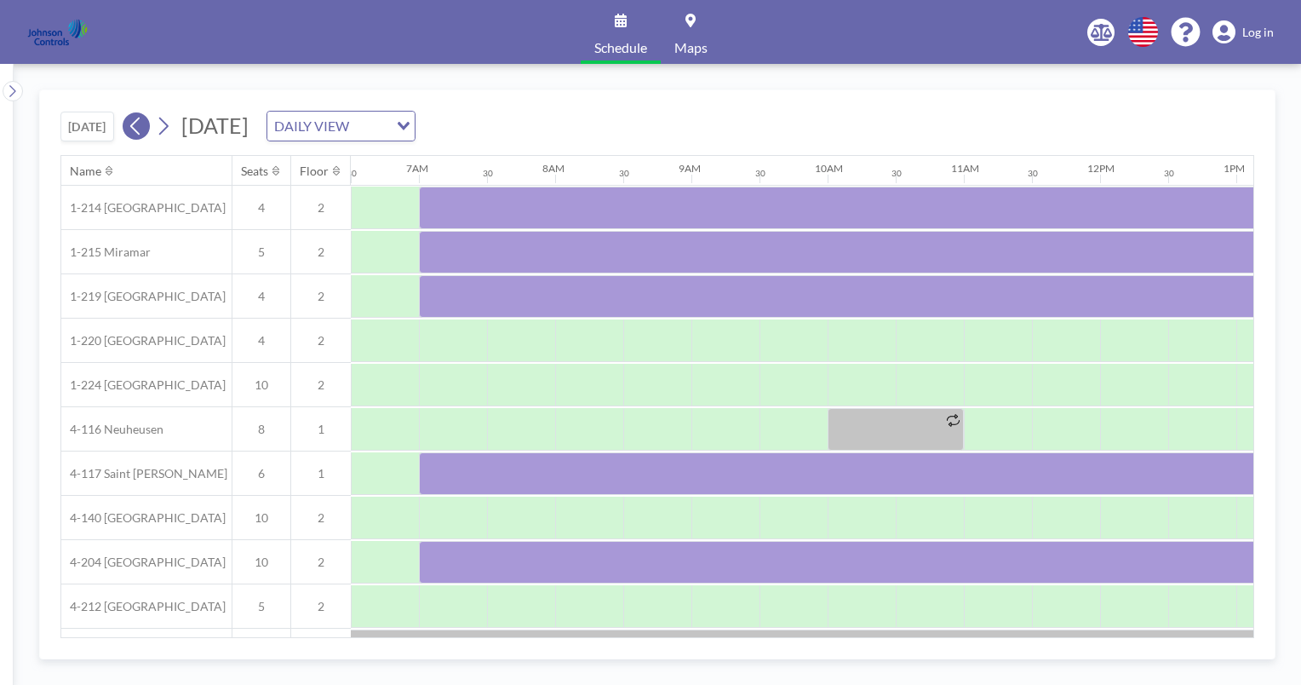
click at [138, 126] on icon at bounding box center [136, 126] width 16 height 26
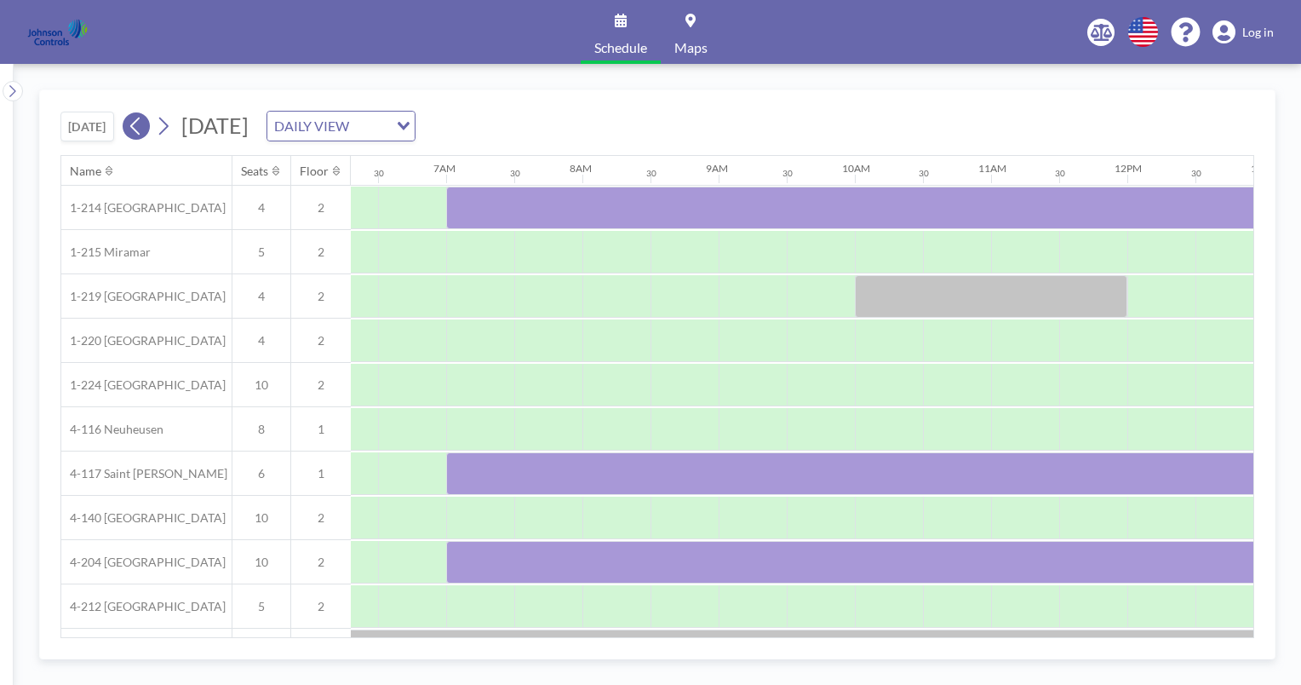
scroll to position [0, 1022]
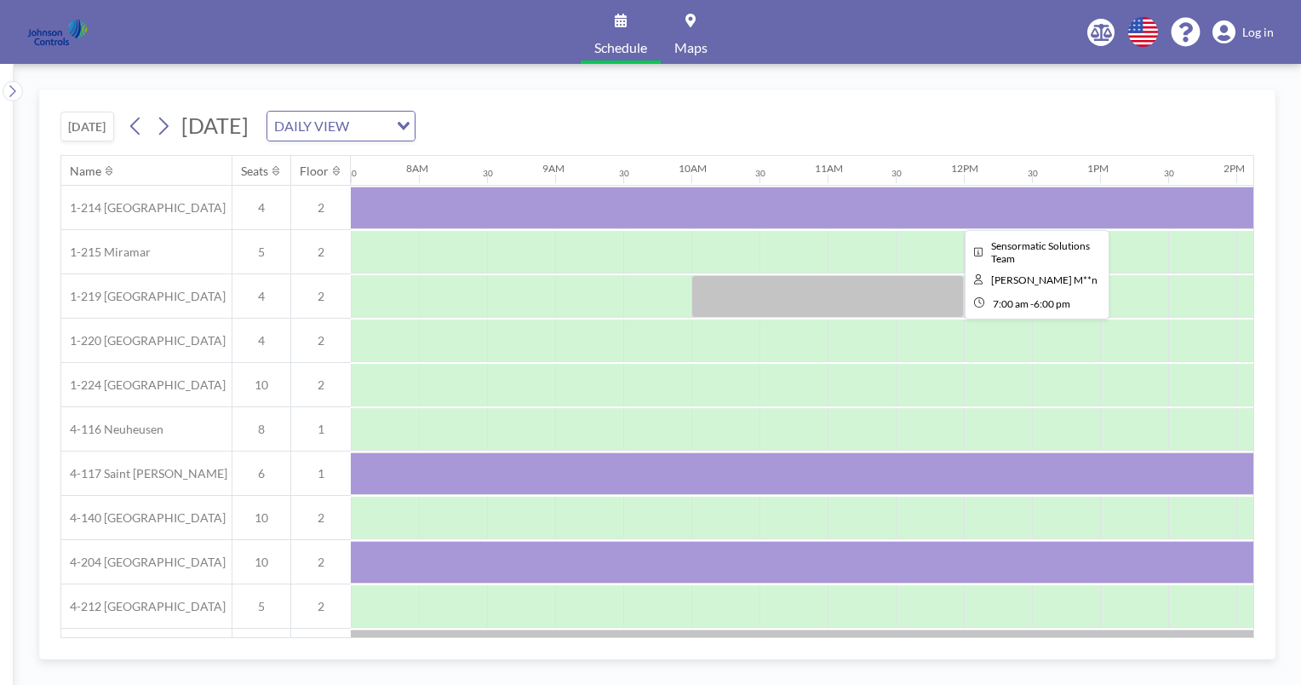
click at [478, 213] on div at bounding box center [1032, 208] width 1499 height 43
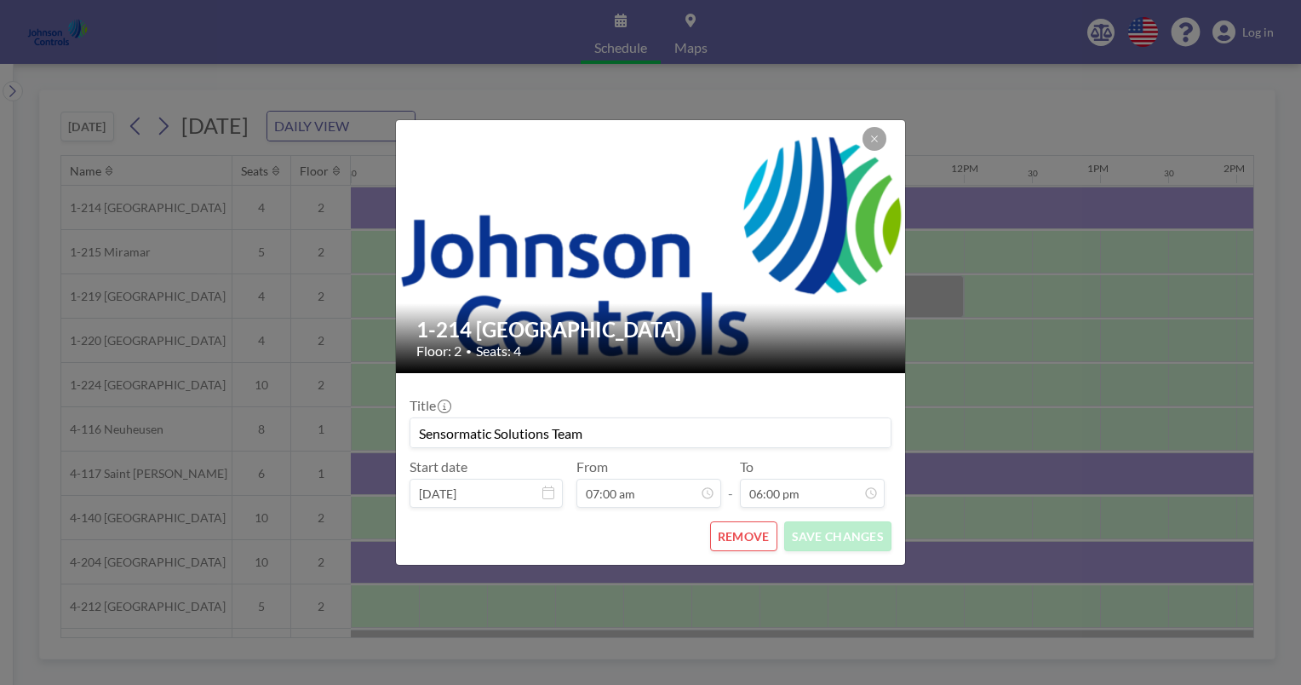
click at [478, 213] on img at bounding box center [651, 246] width 511 height 287
click at [593, 432] on input "Sensormatic Solutions Team" at bounding box center [651, 432] width 480 height 29
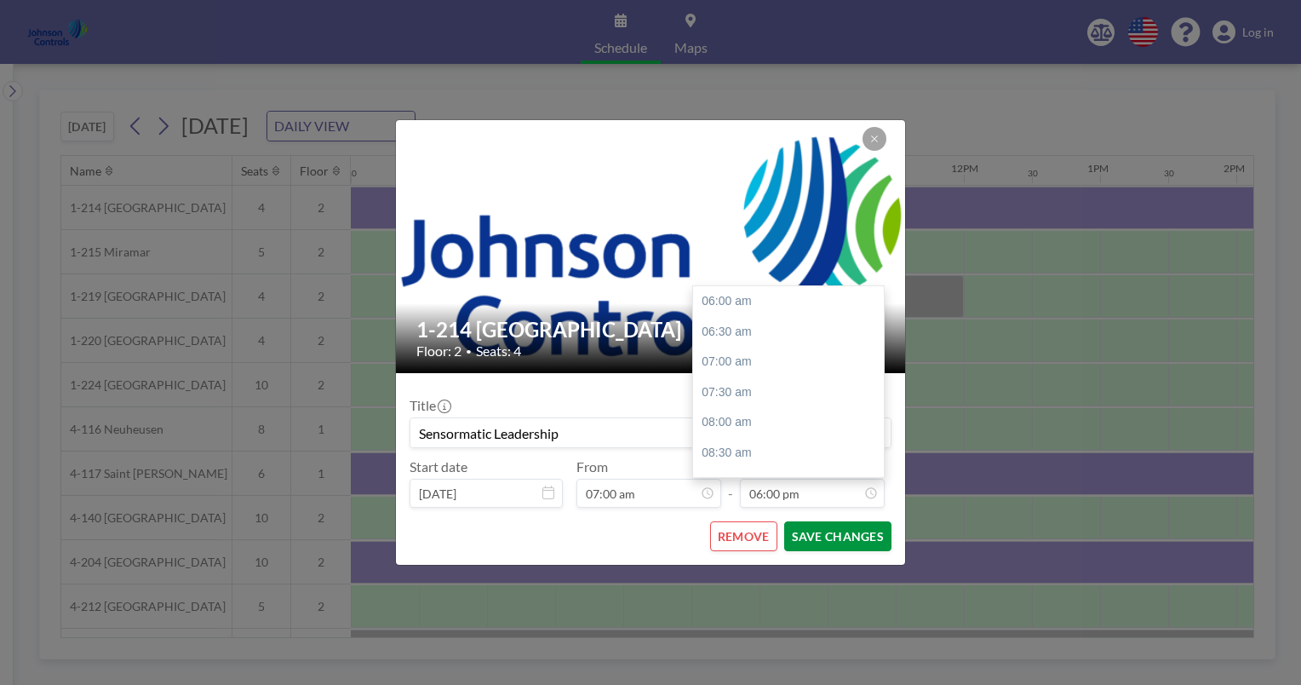
scroll to position [727, 0]
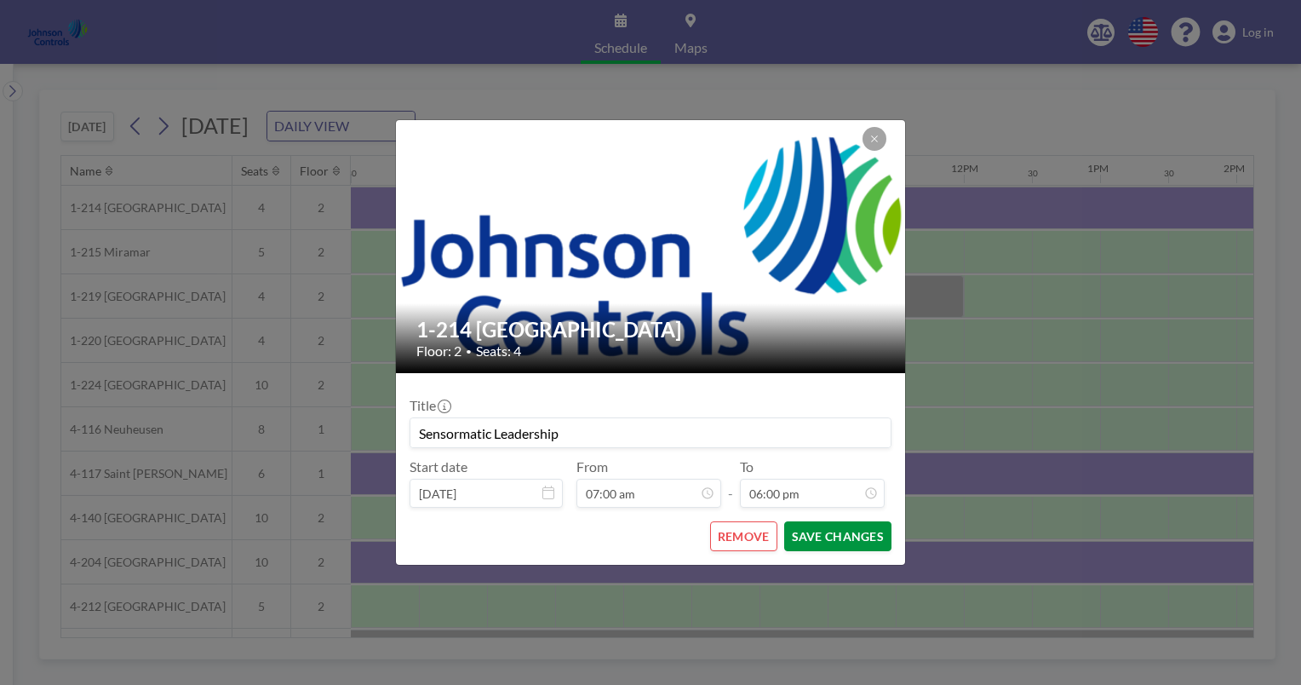
type input "Sensormatic Leadership"
click at [839, 532] on button "SAVE CHANGES" at bounding box center [837, 536] width 107 height 30
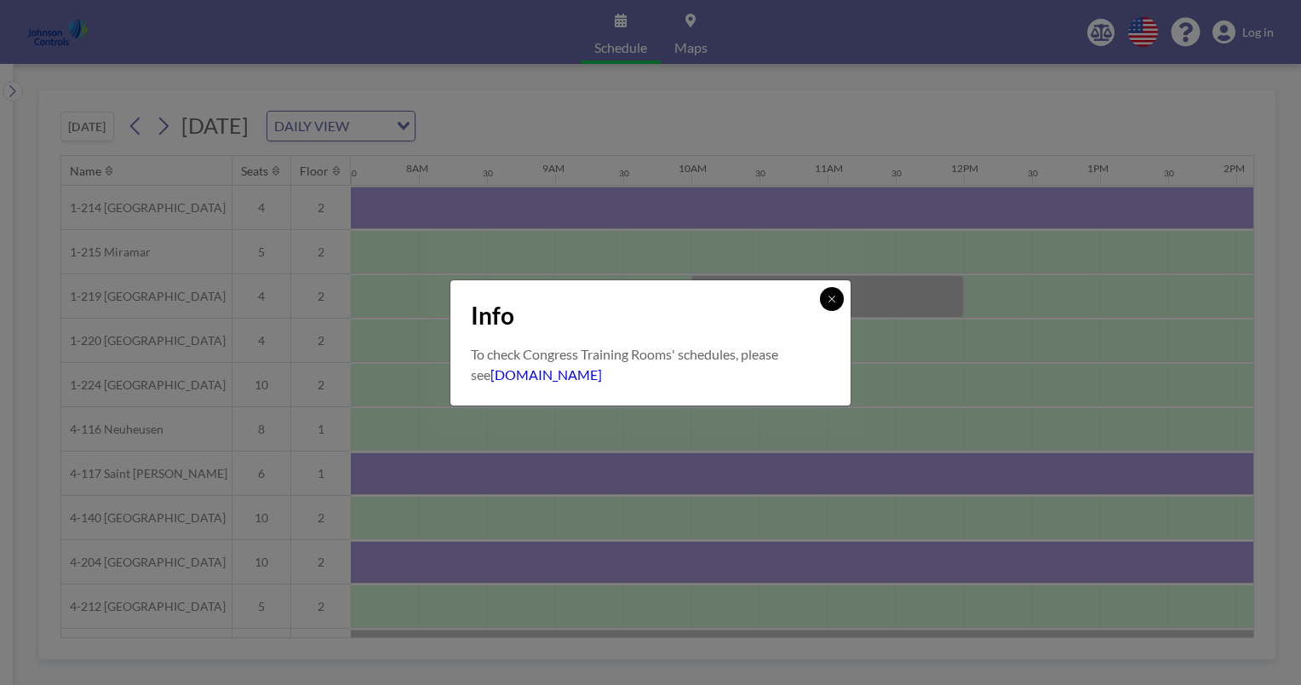
click at [836, 302] on icon at bounding box center [832, 299] width 10 height 10
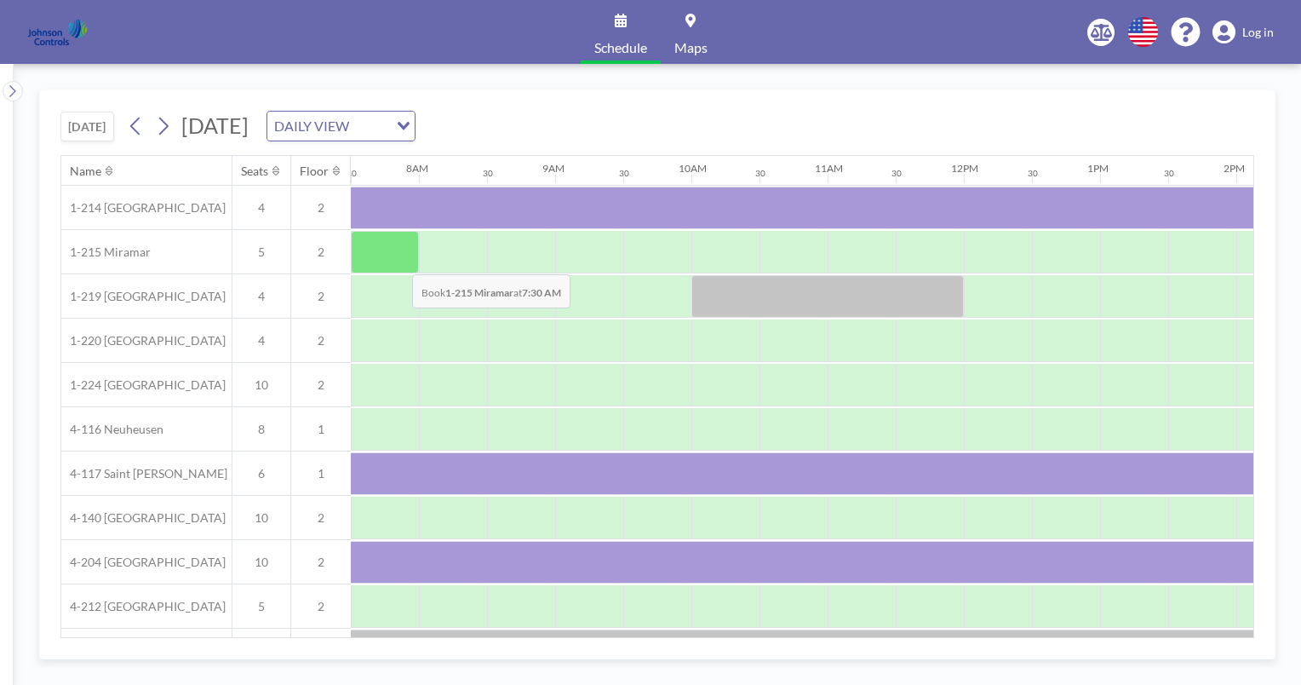
click at [399, 261] on div at bounding box center [385, 252] width 68 height 43
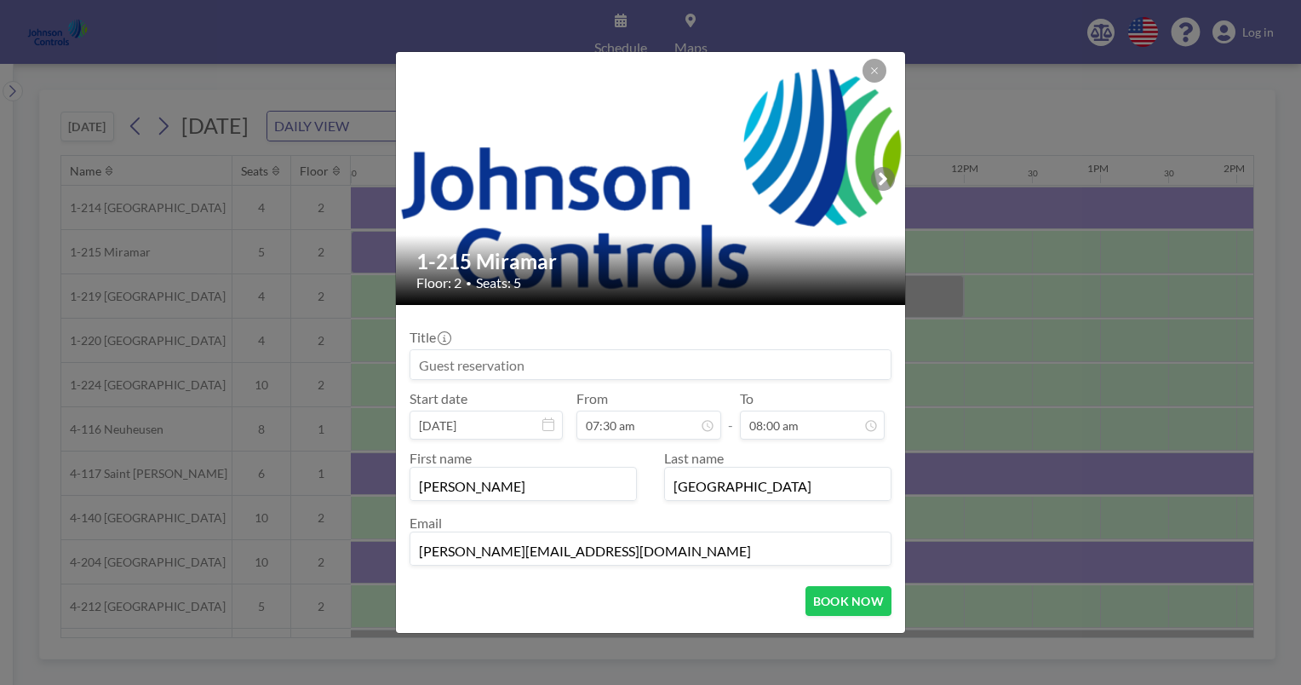
click at [419, 365] on input at bounding box center [651, 364] width 480 height 29
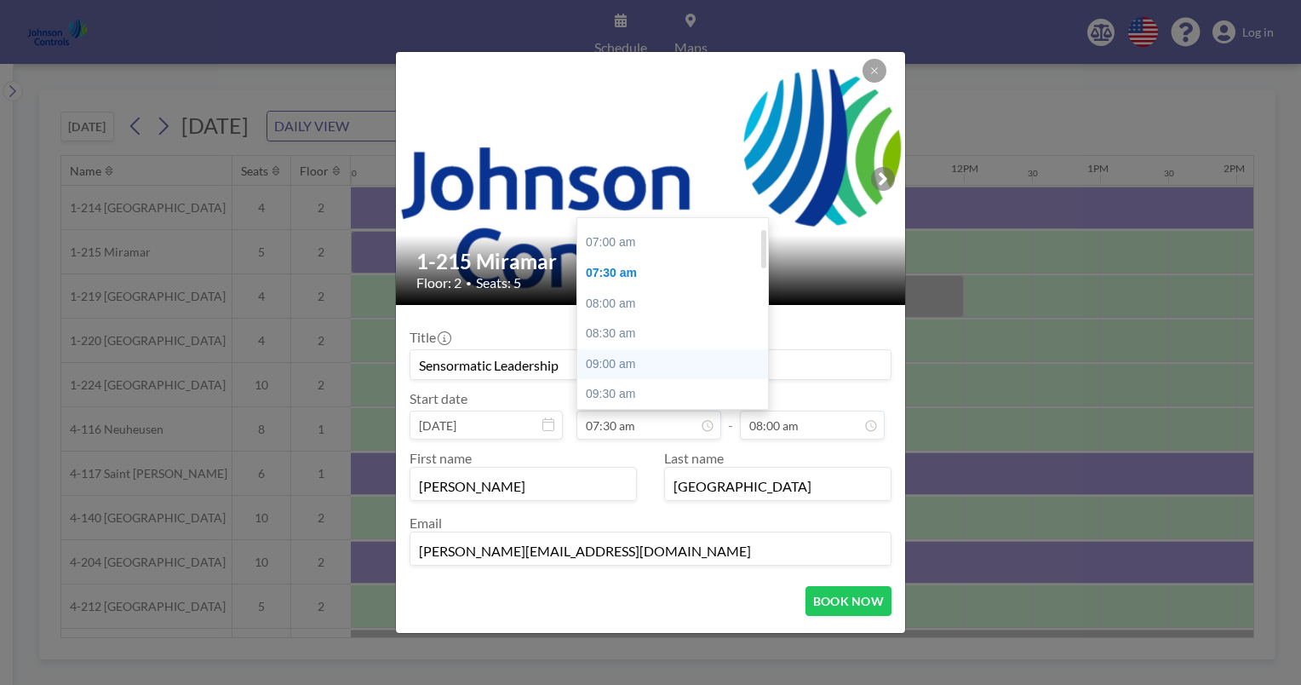
scroll to position [51, 0]
type input "Sensormatic Leadership"
click at [610, 238] on div "07:00 am" at bounding box center [676, 242] width 199 height 31
type input "07:00 am"
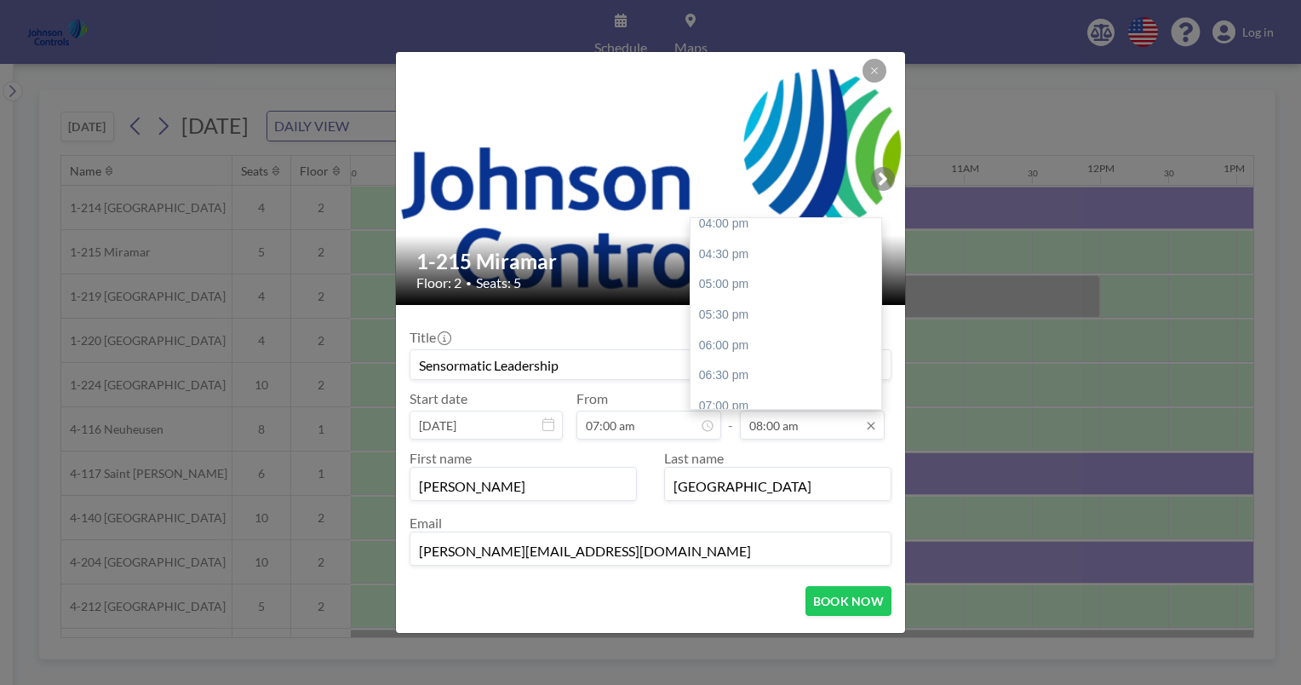
scroll to position [641, 0]
drag, startPoint x: 726, startPoint y: 314, endPoint x: 706, endPoint y: 378, distance: 66.8
click at [706, 378] on div "07:00 pm" at bounding box center [790, 380] width 199 height 31
click at [738, 271] on div "06:00 pm" at bounding box center [790, 273] width 199 height 31
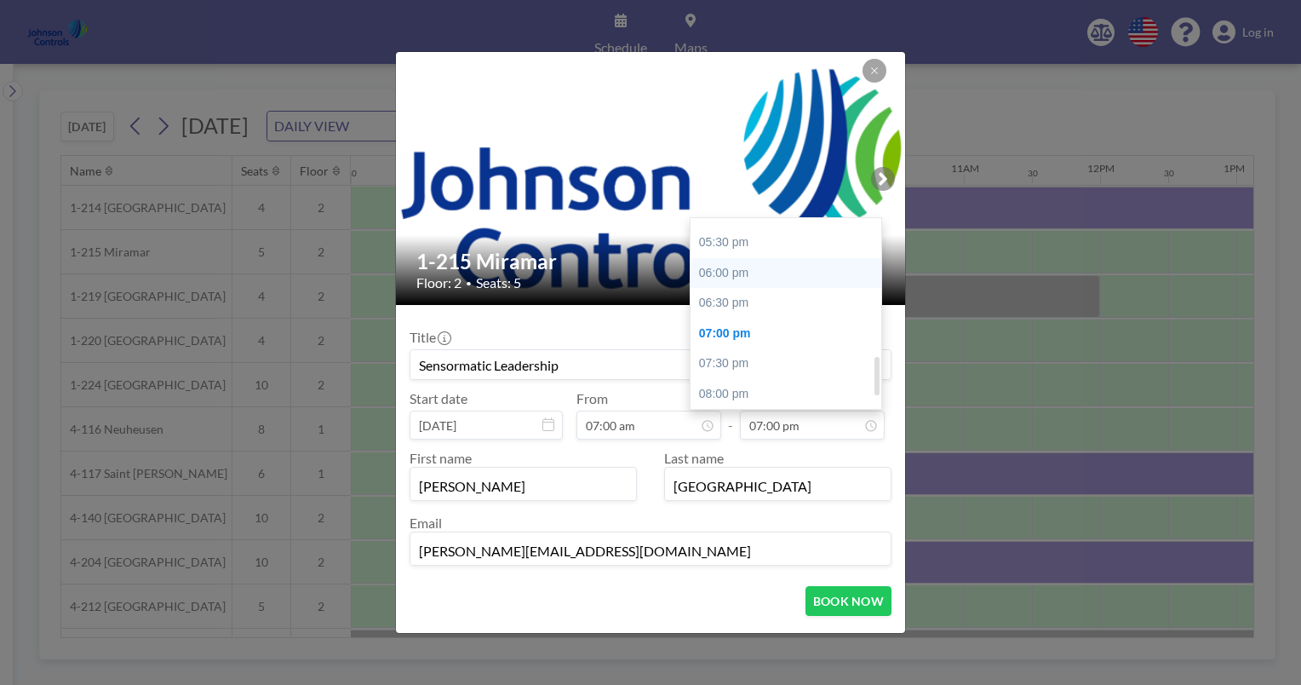
type input "06:00 pm"
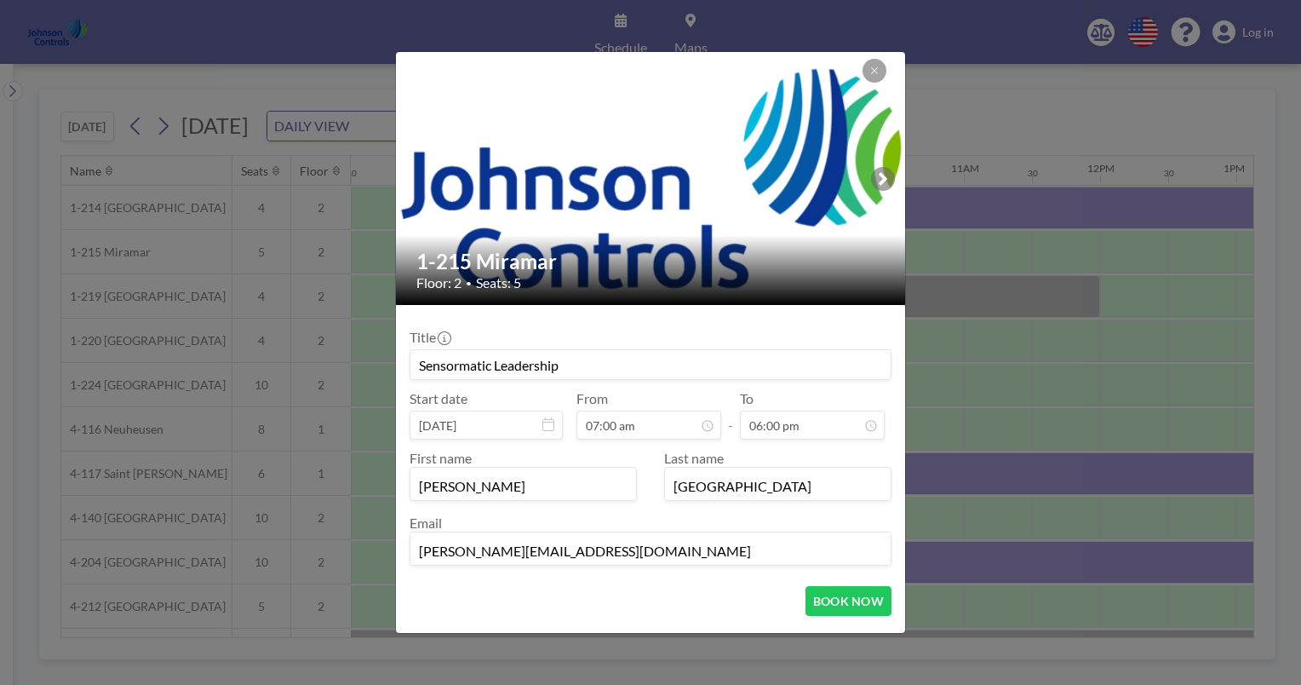
scroll to position [727, 0]
click at [825, 595] on button "BOOK NOW" at bounding box center [849, 601] width 86 height 30
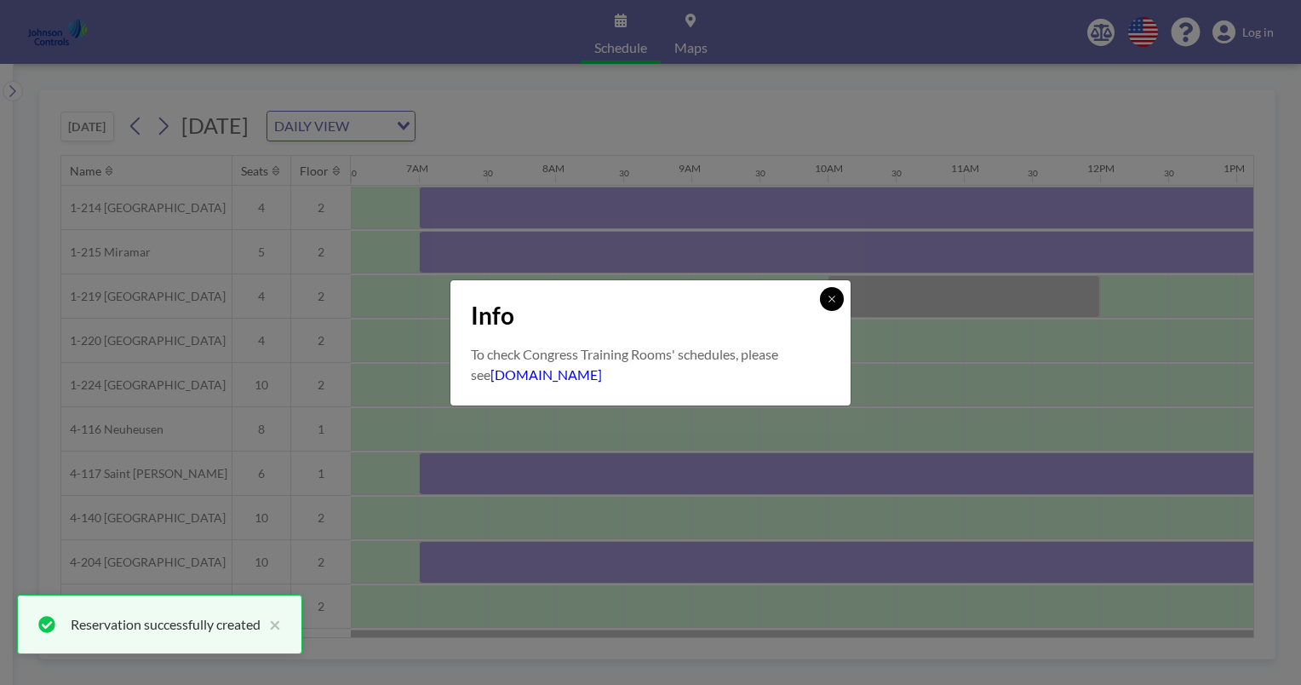
click at [835, 296] on icon at bounding box center [832, 299] width 6 height 6
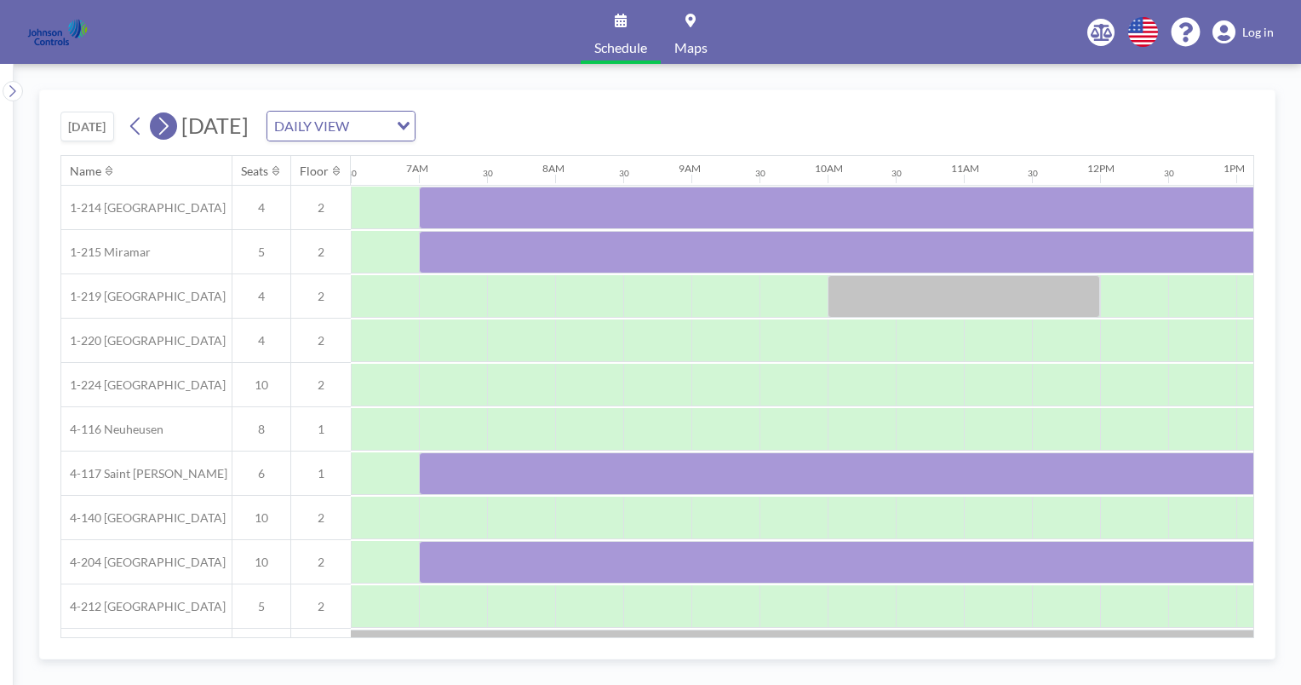
click at [169, 127] on icon at bounding box center [163, 127] width 9 height 18
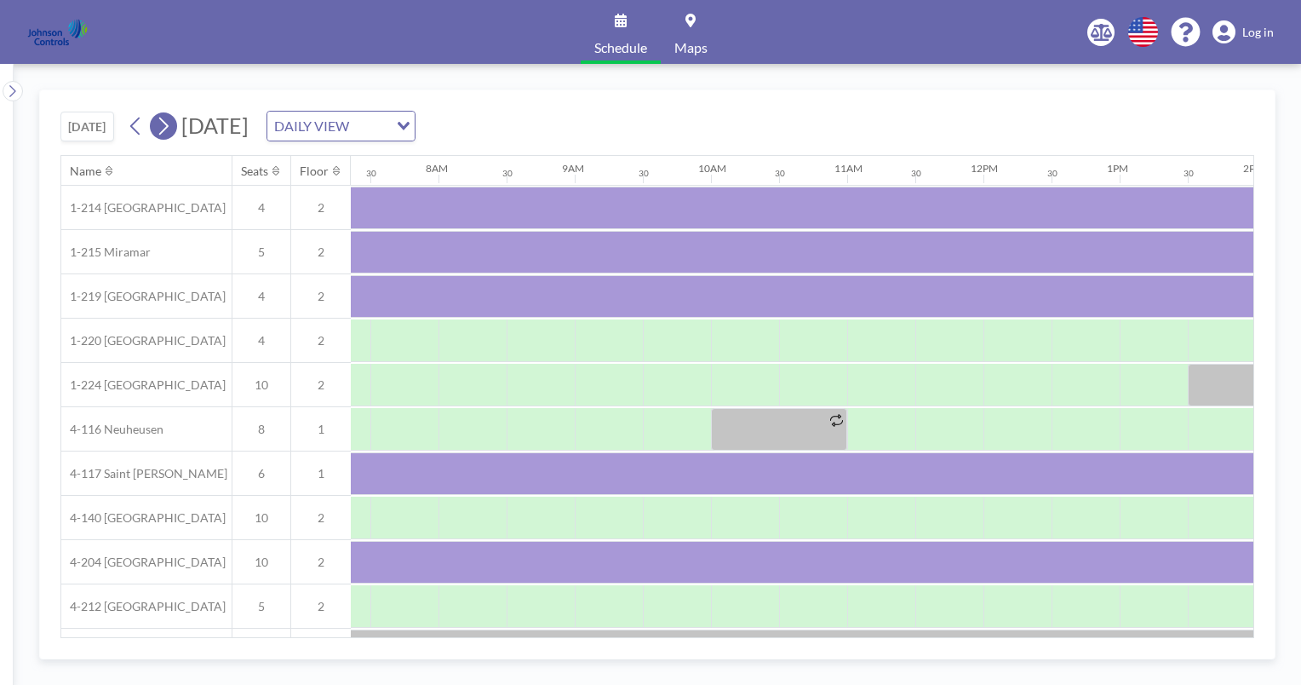
scroll to position [0, 1022]
click at [169, 127] on icon at bounding box center [163, 127] width 9 height 18
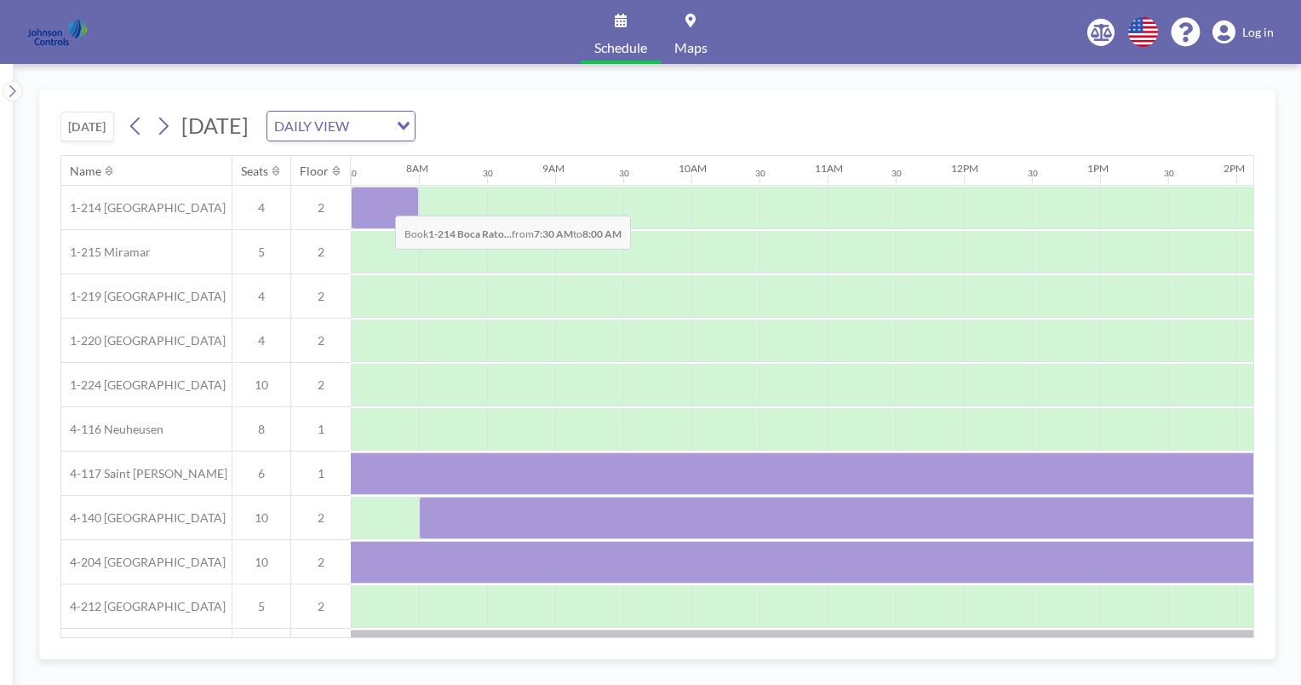
click at [382, 202] on div at bounding box center [385, 208] width 68 height 43
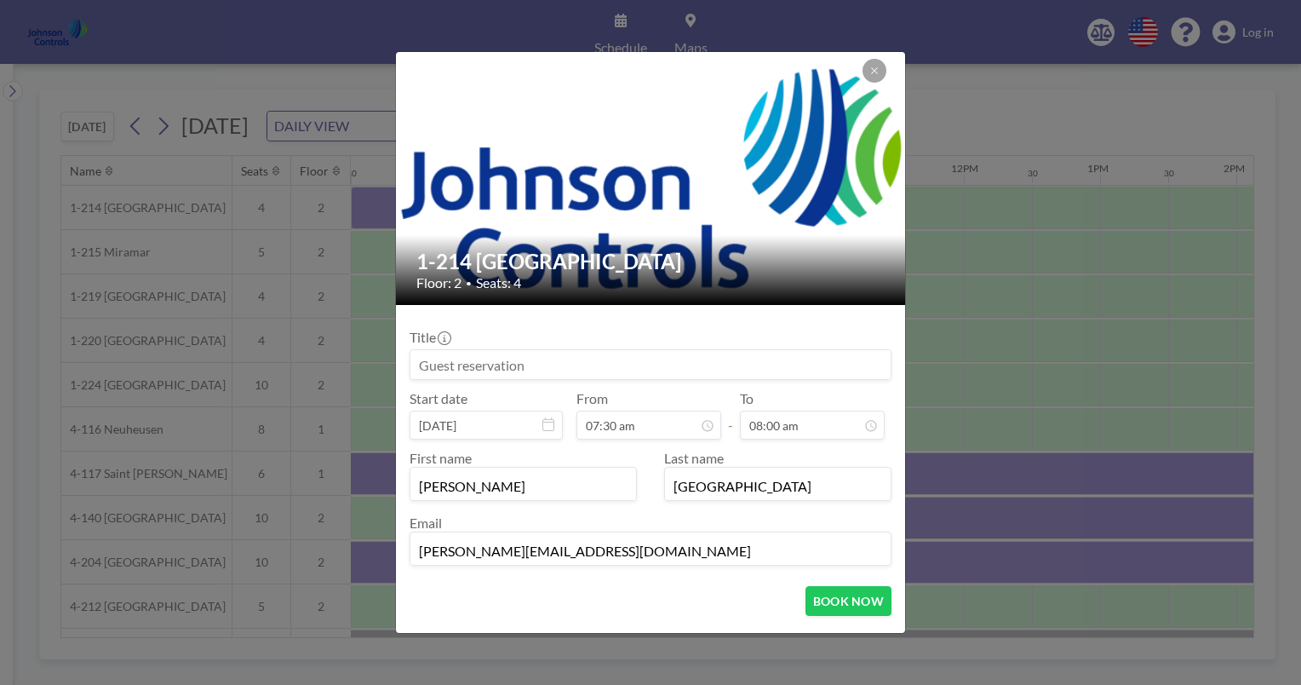
click at [416, 358] on input at bounding box center [651, 364] width 480 height 29
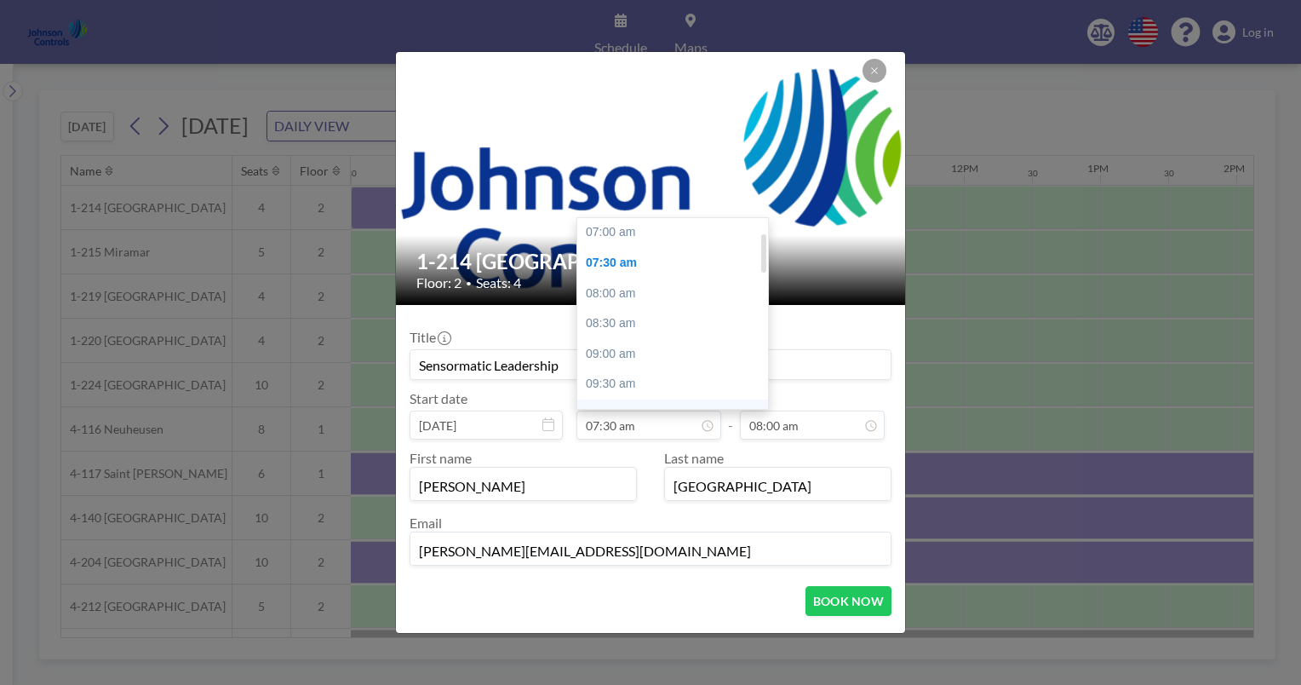
scroll to position [43, 0]
type input "Sensormatic Leadership"
click at [606, 250] on div "07:00 am" at bounding box center [676, 250] width 199 height 31
type input "07:00 am"
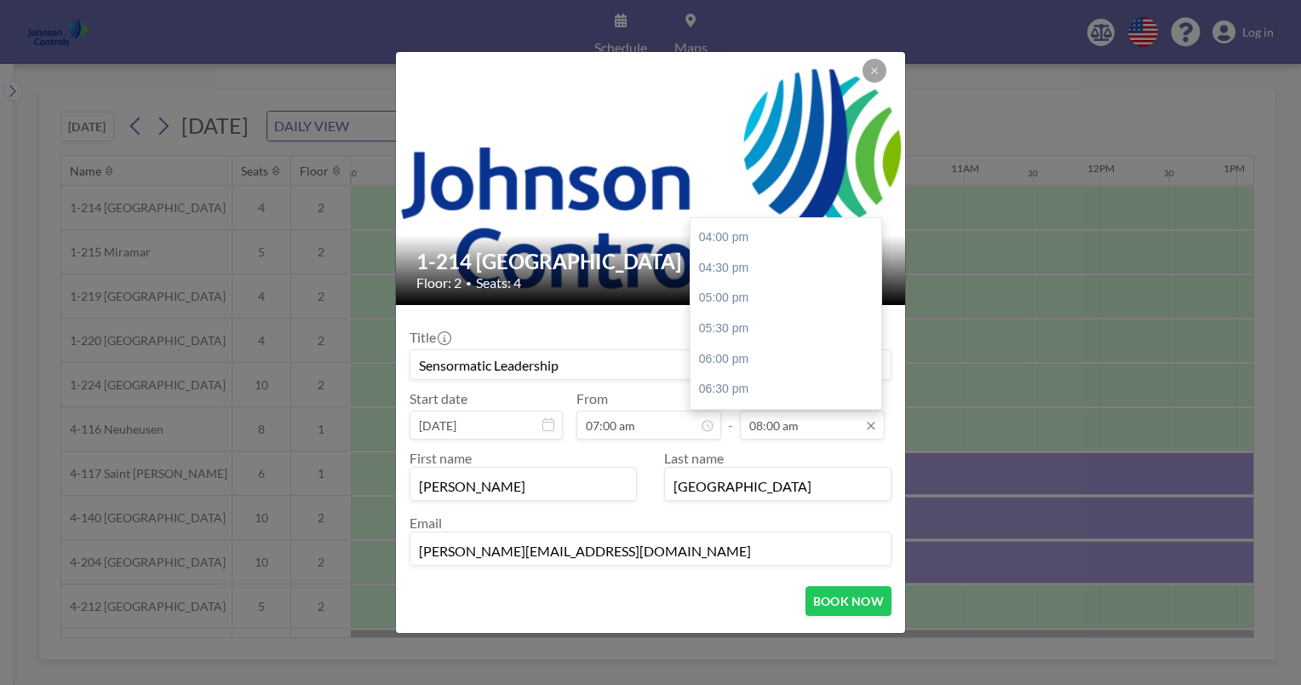
scroll to position [613, 0]
click at [739, 347] on div "06:00 pm" at bounding box center [790, 348] width 199 height 31
type input "06:00 pm"
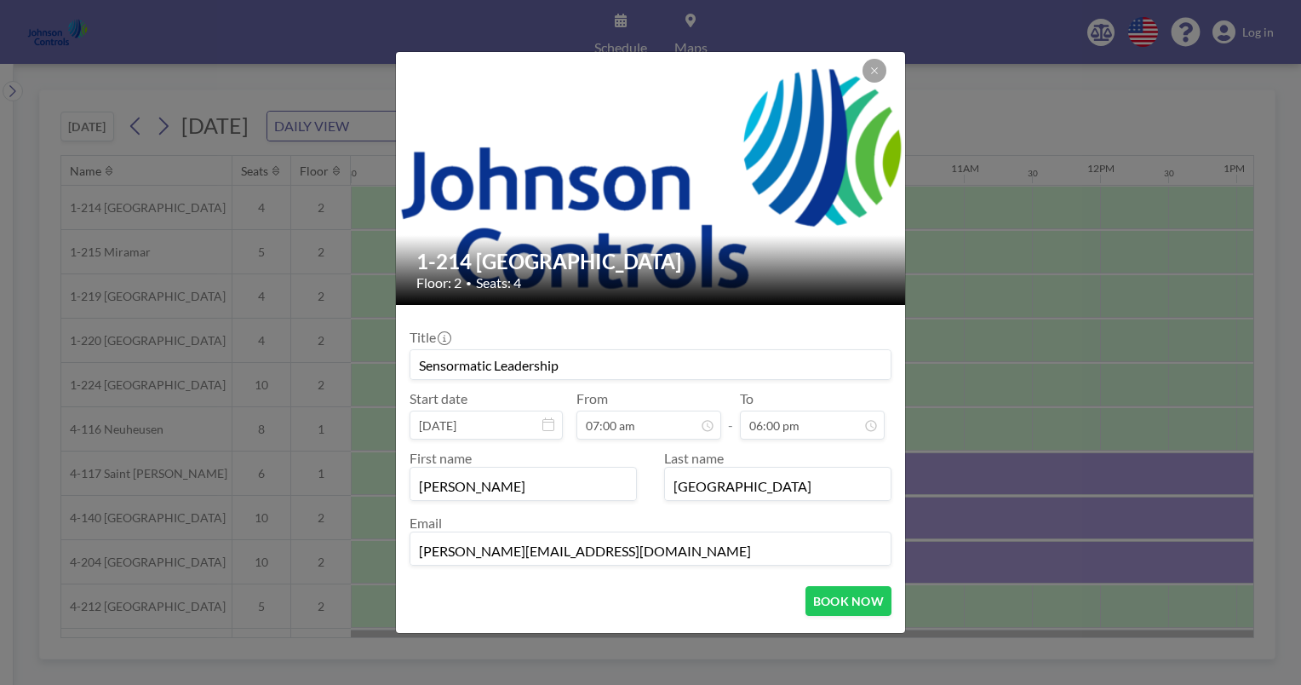
scroll to position [60, 0]
click at [842, 600] on button "BOOK NOW" at bounding box center [849, 601] width 86 height 30
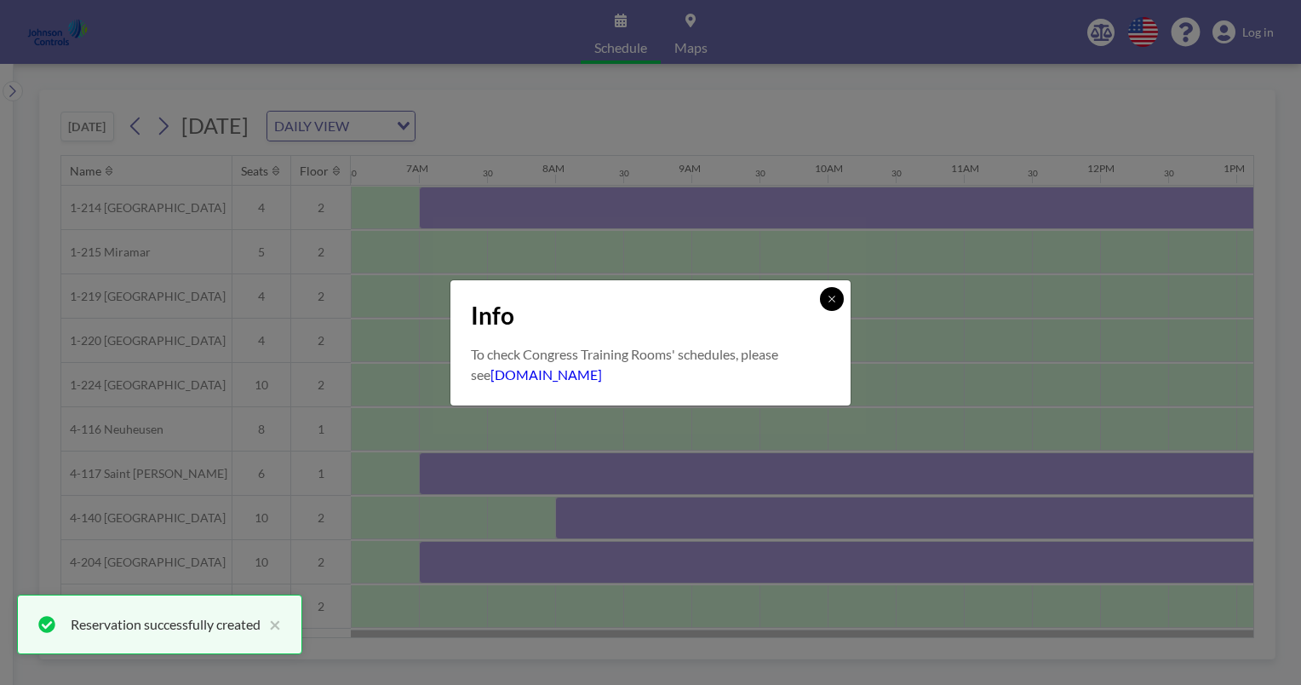
click at [835, 301] on icon at bounding box center [832, 299] width 10 height 10
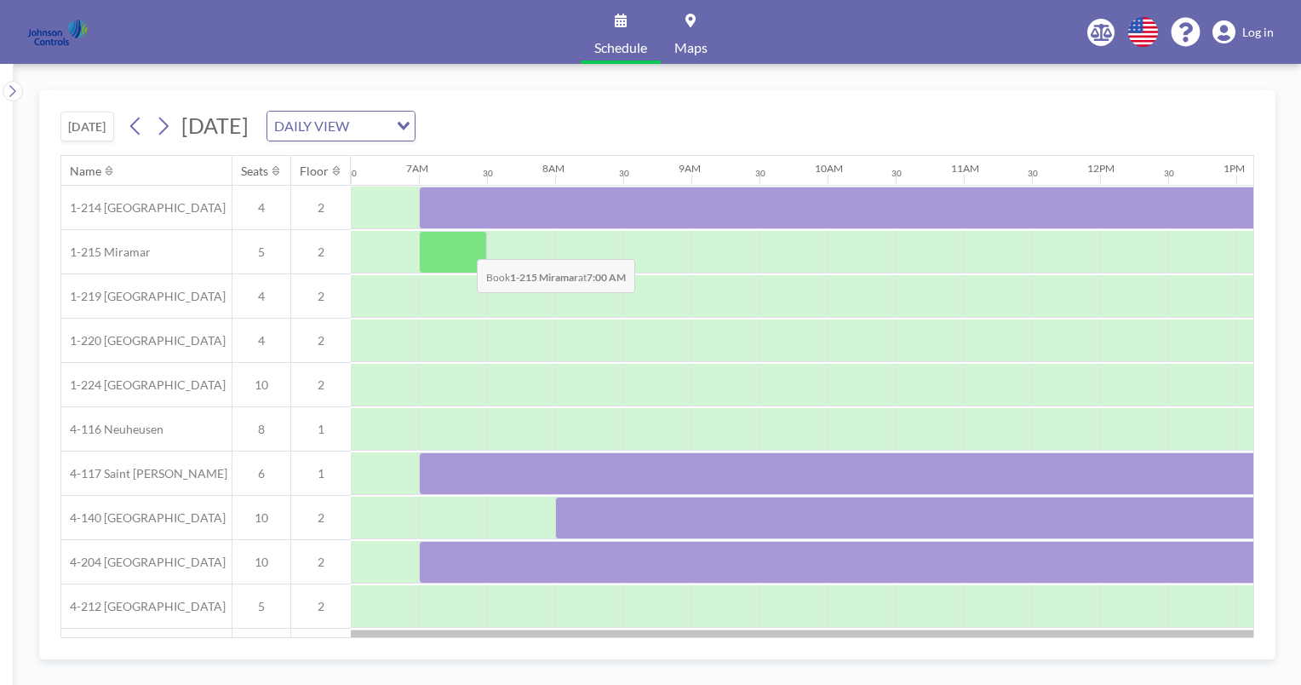
click at [463, 245] on div at bounding box center [453, 252] width 68 height 43
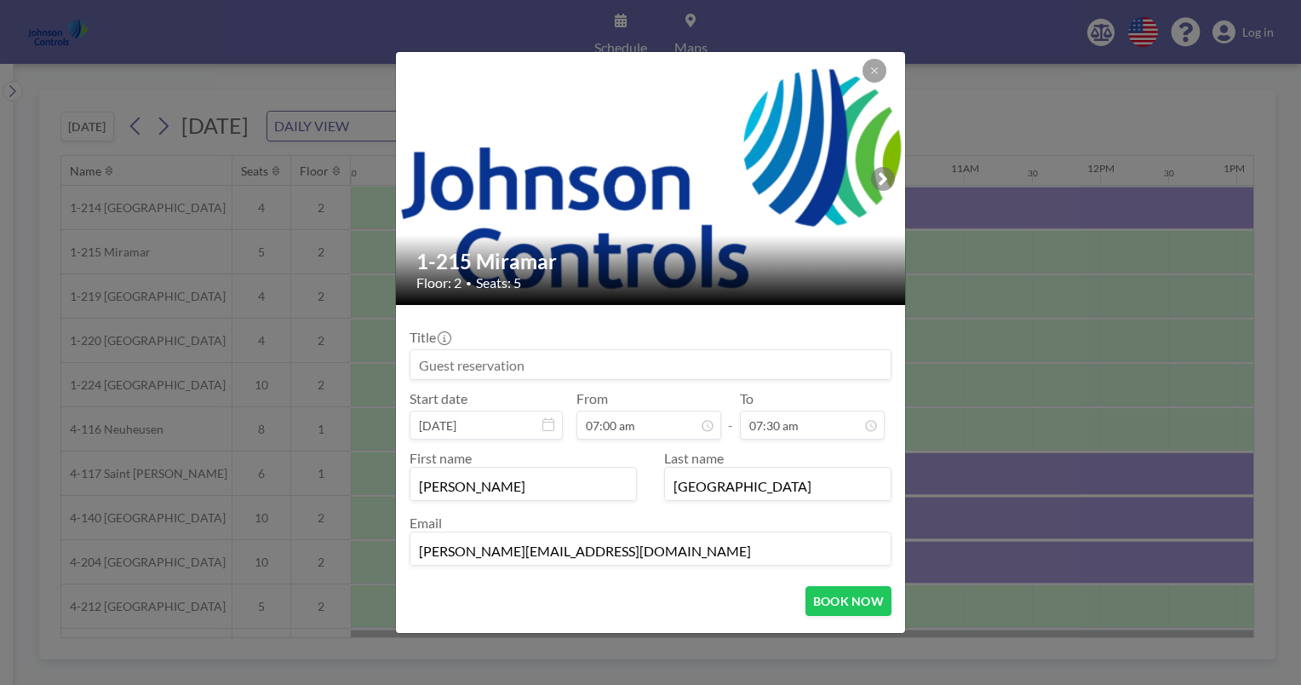
click at [419, 366] on input at bounding box center [651, 364] width 480 height 29
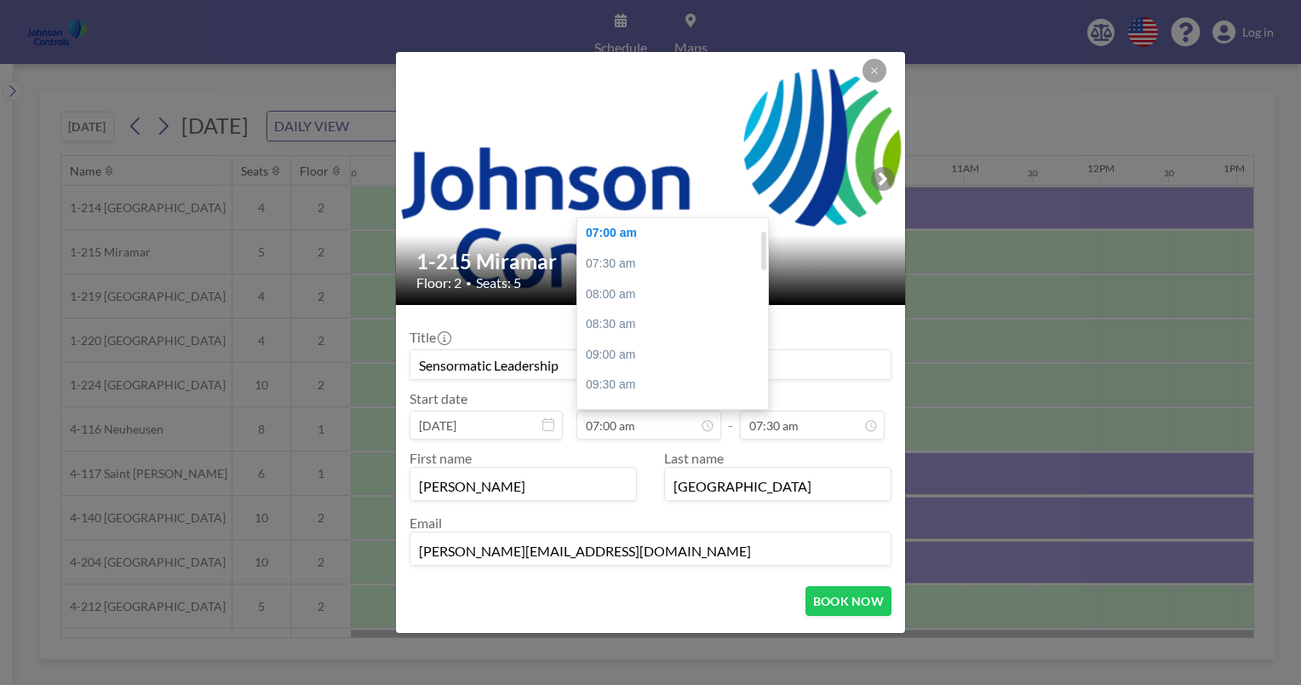
type input "Sensormatic Leadership"
click at [610, 227] on div "07:00 am" at bounding box center [676, 233] width 199 height 31
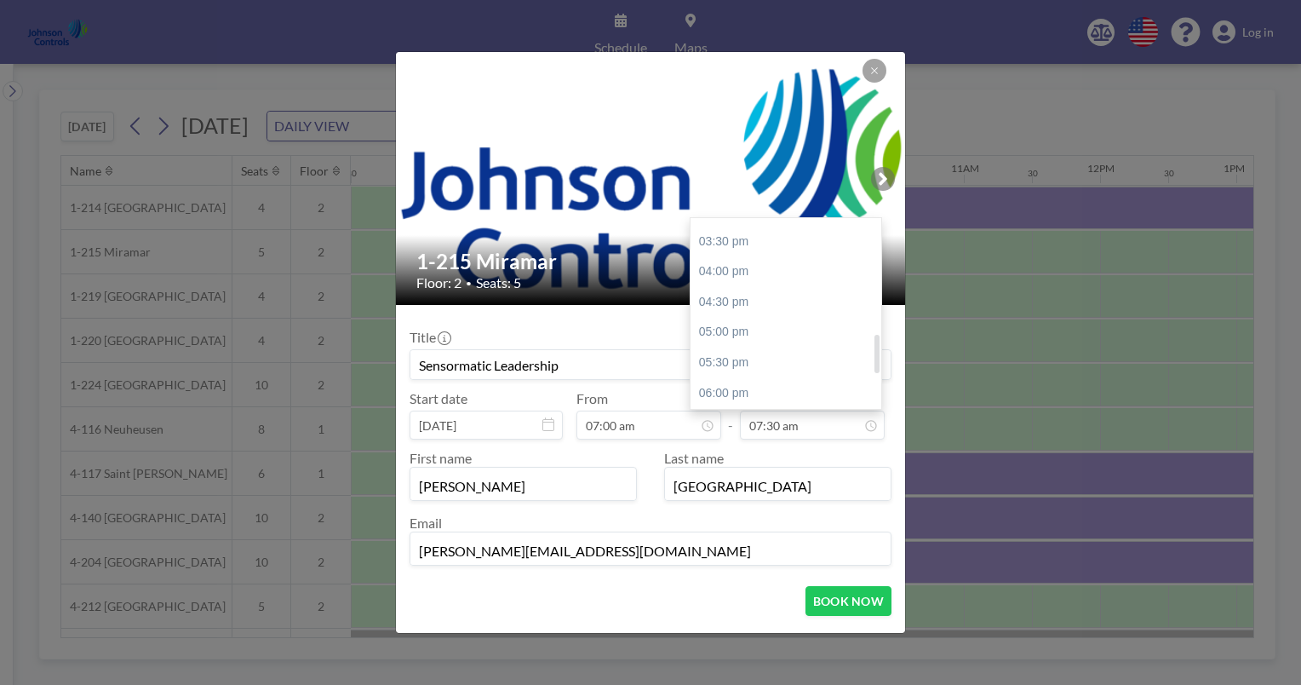
scroll to position [583, 0]
click at [729, 375] on div "06:00 pm" at bounding box center [790, 379] width 199 height 31
type input "06:00 pm"
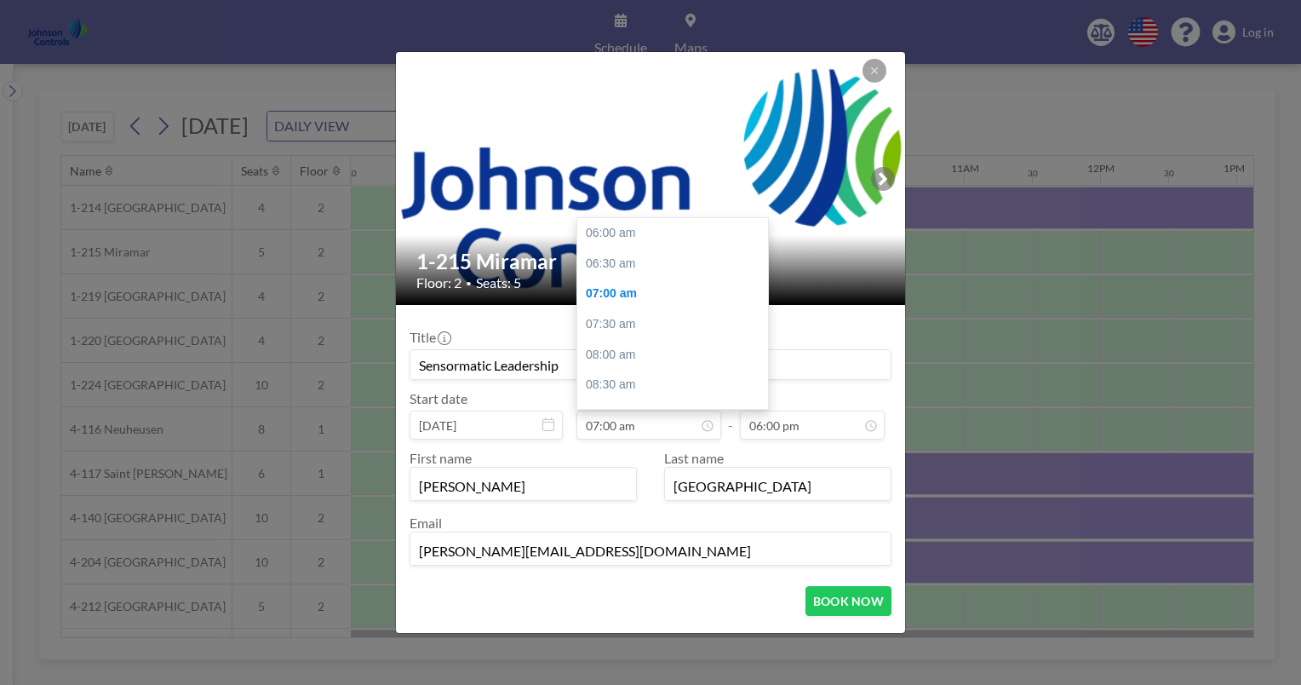
scroll to position [60, 0]
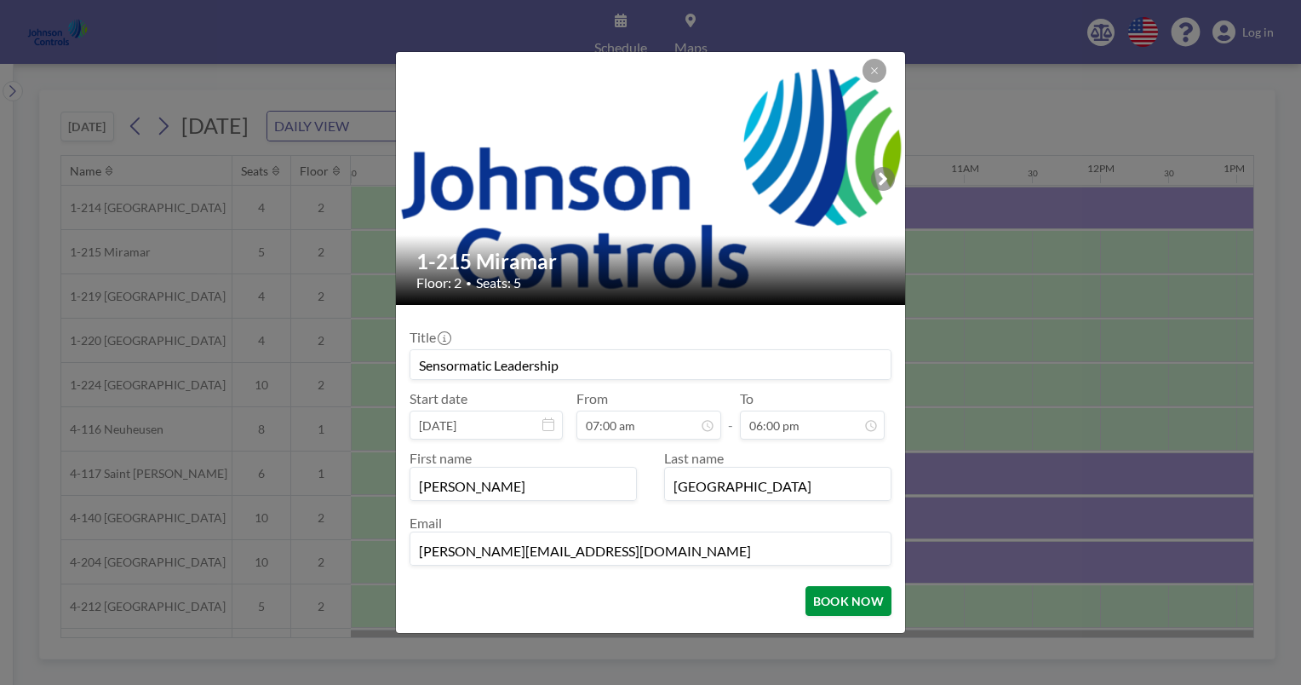
click at [828, 603] on button "BOOK NOW" at bounding box center [849, 601] width 86 height 30
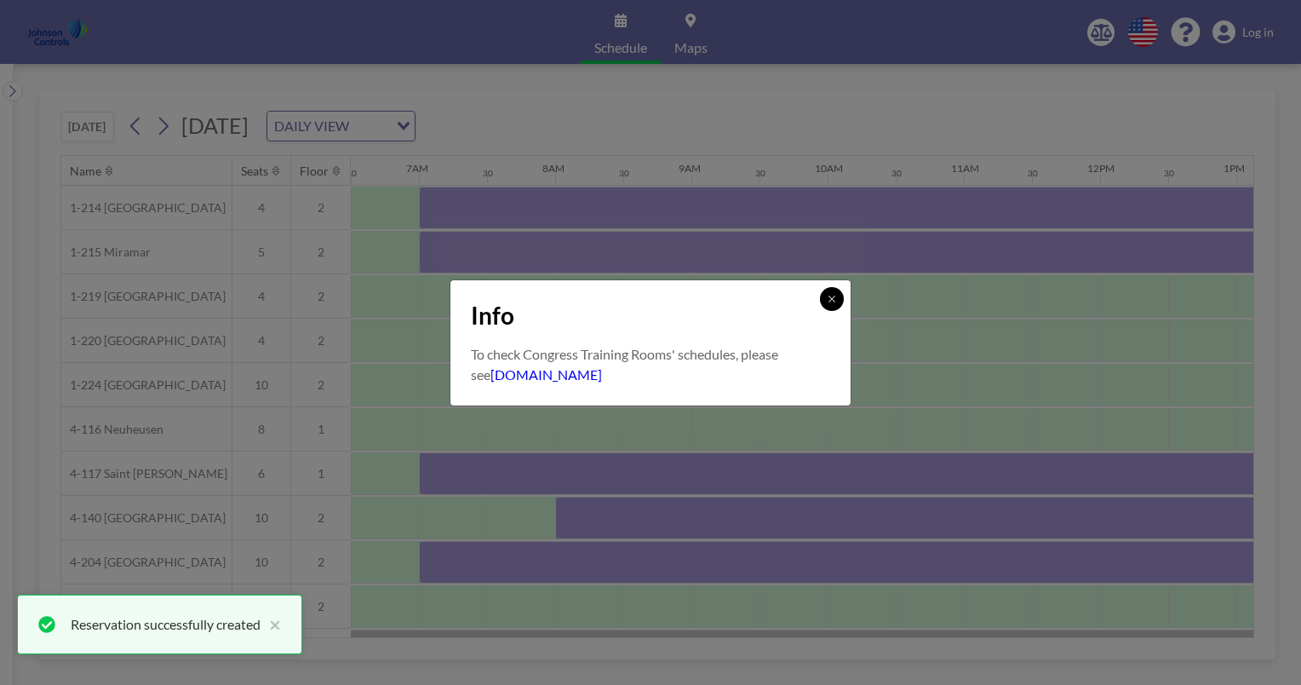
click at [835, 297] on icon at bounding box center [832, 299] width 10 height 10
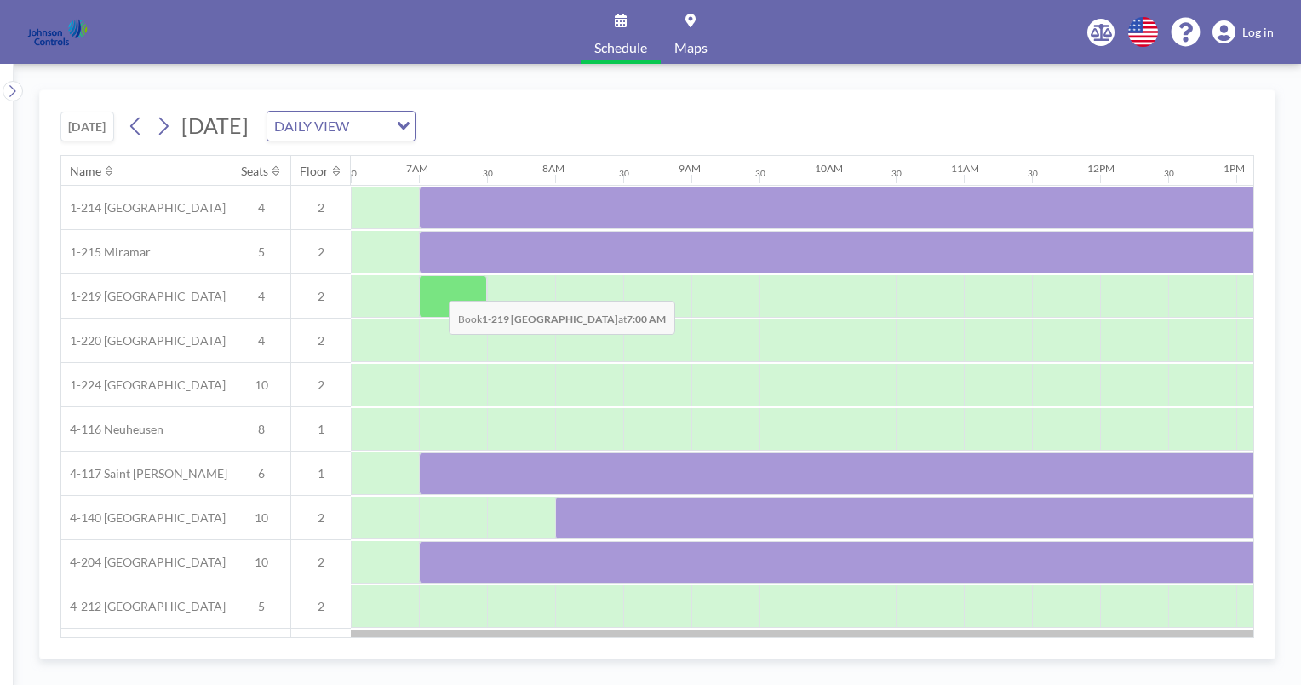
click at [435, 287] on div at bounding box center [453, 296] width 68 height 43
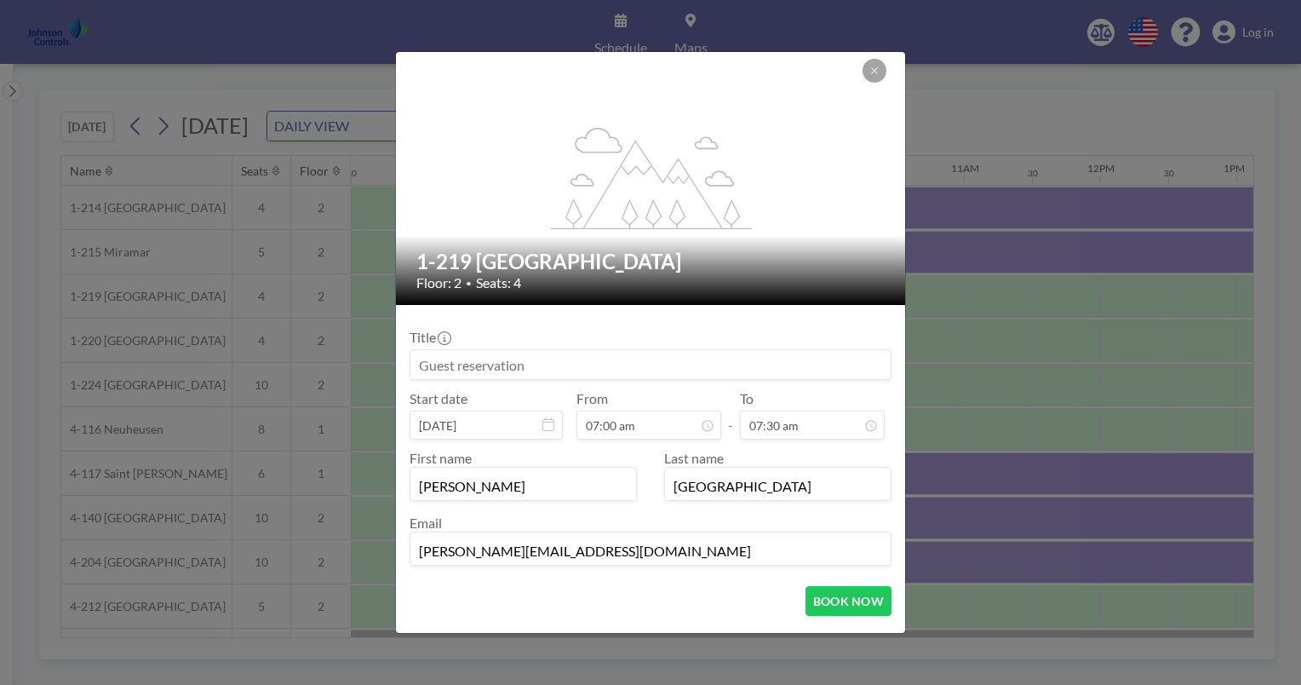
click at [416, 365] on input at bounding box center [651, 364] width 480 height 29
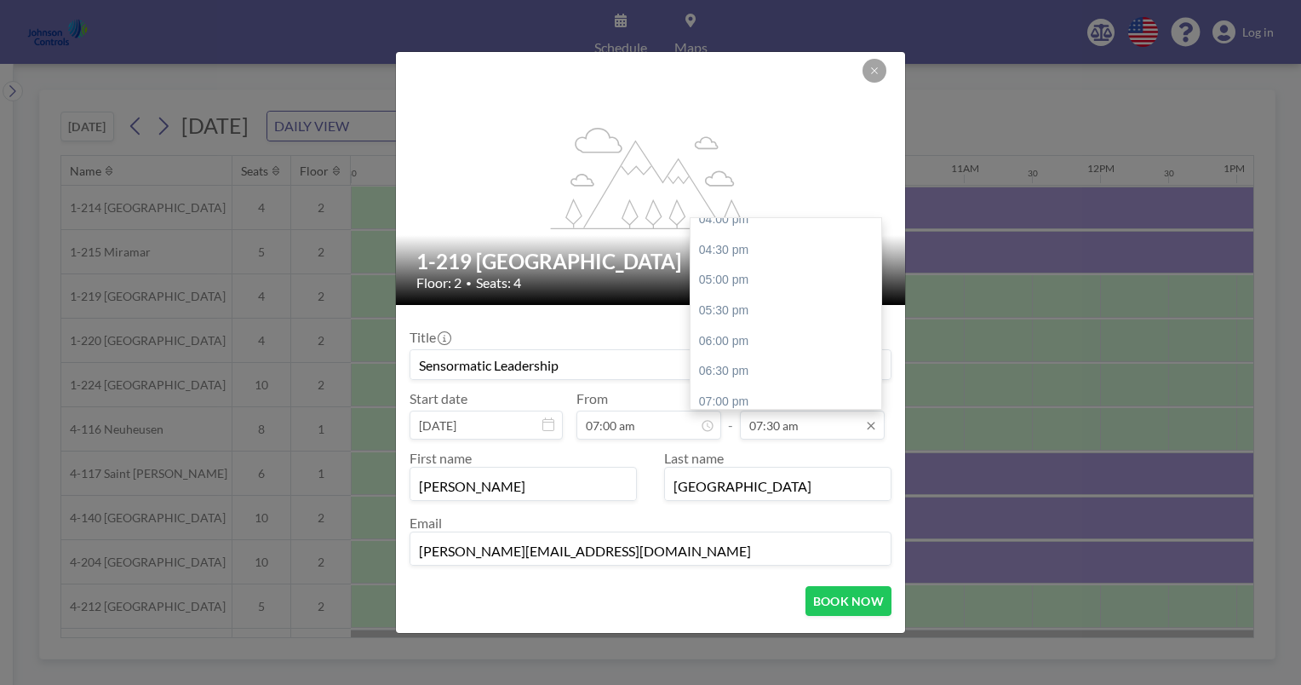
scroll to position [627, 0]
type input "Sensormatic Leadership"
click at [718, 333] on div "06:00 pm" at bounding box center [790, 334] width 199 height 31
type input "06:00 pm"
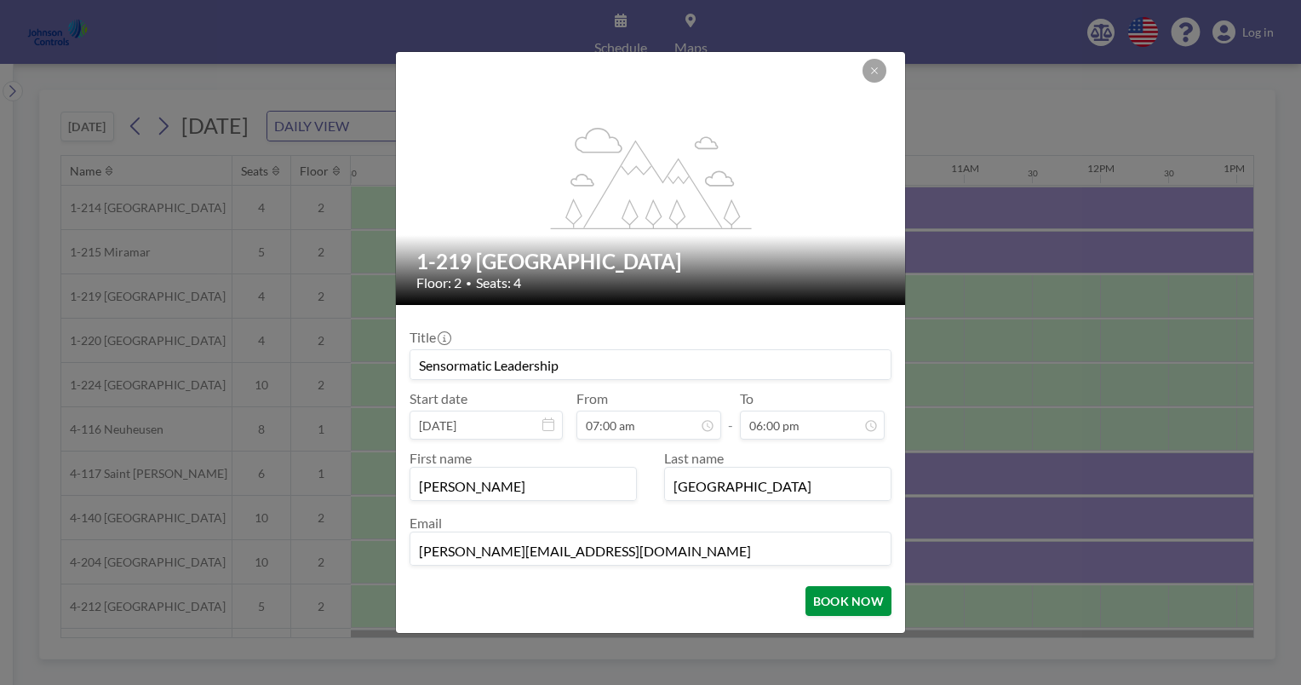
click at [846, 599] on button "BOOK NOW" at bounding box center [849, 601] width 86 height 30
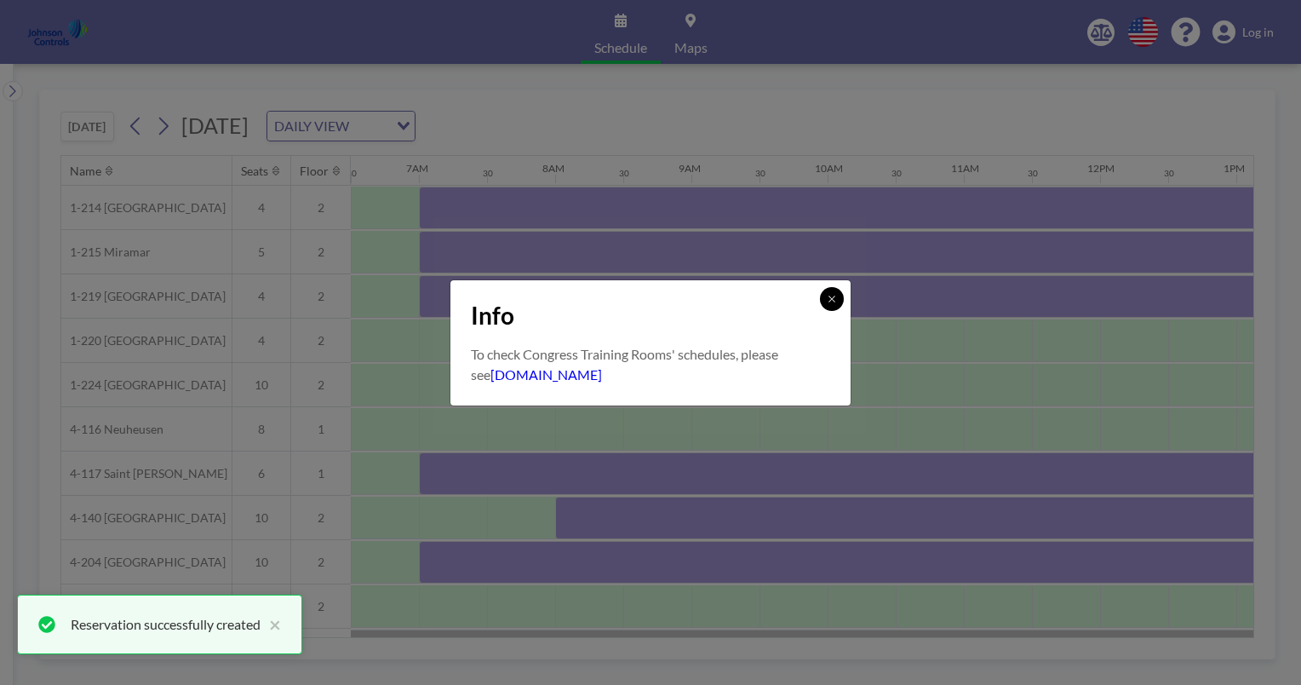
click at [830, 296] on icon at bounding box center [832, 299] width 10 height 10
